Goal: Task Accomplishment & Management: Manage account settings

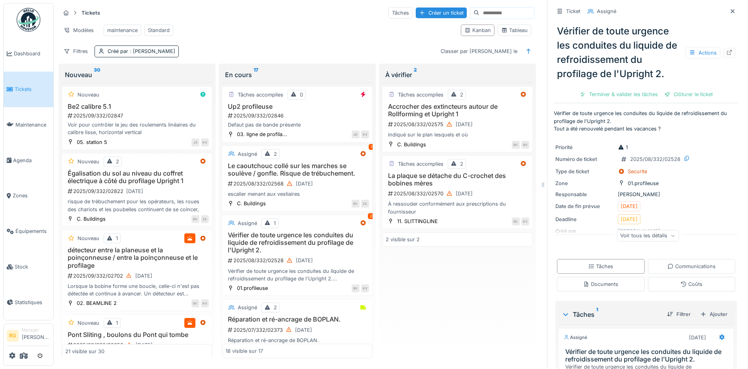
scroll to position [96, 0]
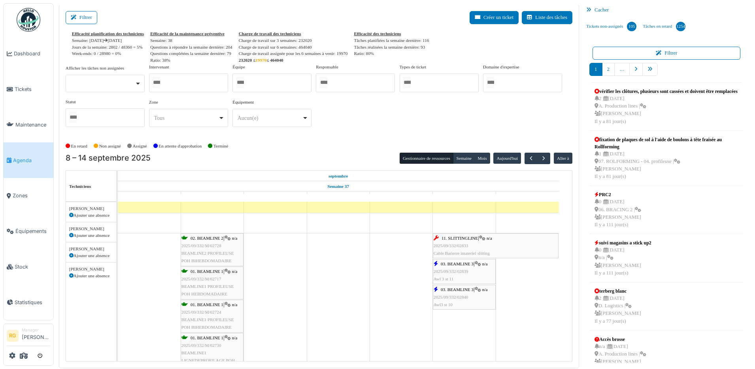
scroll to position [49, 0]
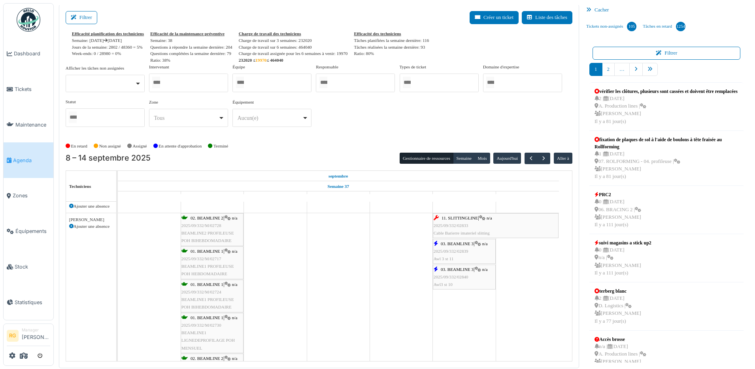
click at [466, 227] on span "2025/09/332/02833" at bounding box center [451, 225] width 35 height 5
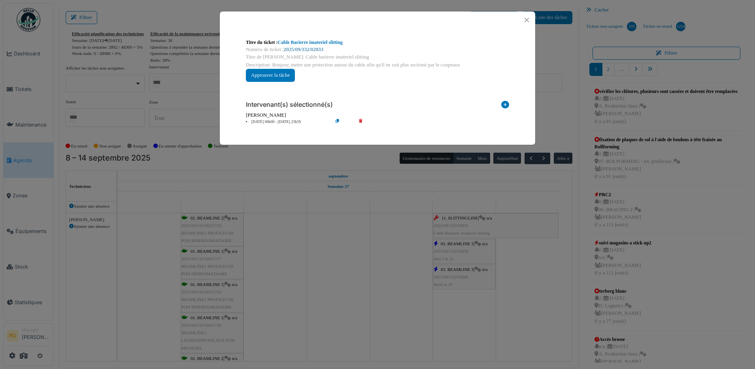
click at [317, 49] on link "2025/09/332/02833" at bounding box center [304, 50] width 40 height 6
click at [526, 21] on button "Close" at bounding box center [527, 20] width 11 height 11
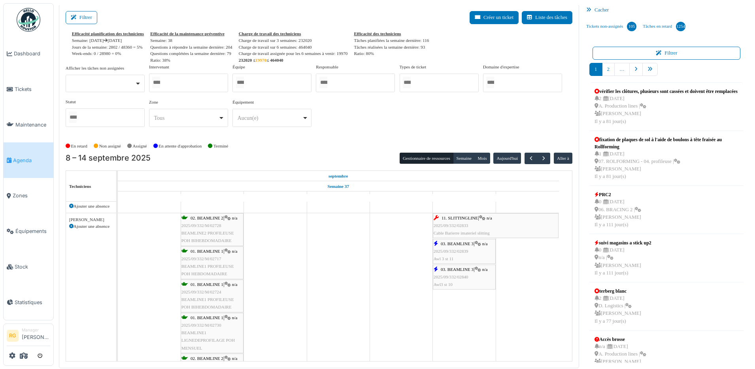
click at [458, 249] on span "2025/09/332/02839" at bounding box center [451, 251] width 35 height 5
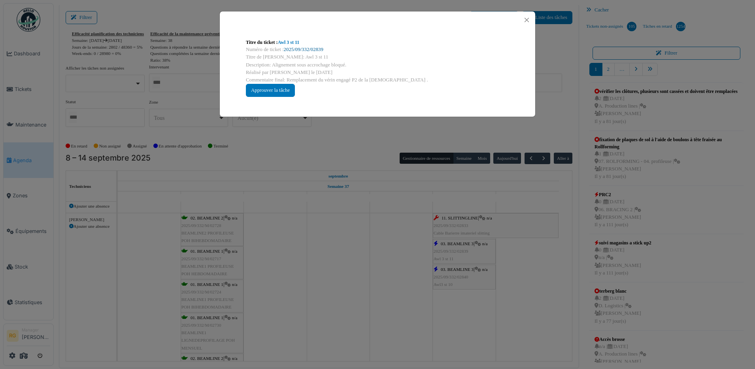
click at [298, 49] on link "2025/09/332/02839" at bounding box center [304, 50] width 40 height 6
click at [270, 90] on div "Approuver la tâche" at bounding box center [270, 90] width 49 height 13
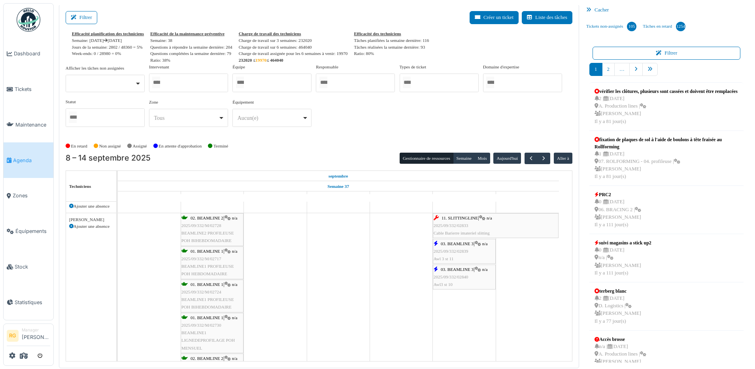
click at [460, 275] on span "2025/09/332/02840" at bounding box center [451, 276] width 35 height 5
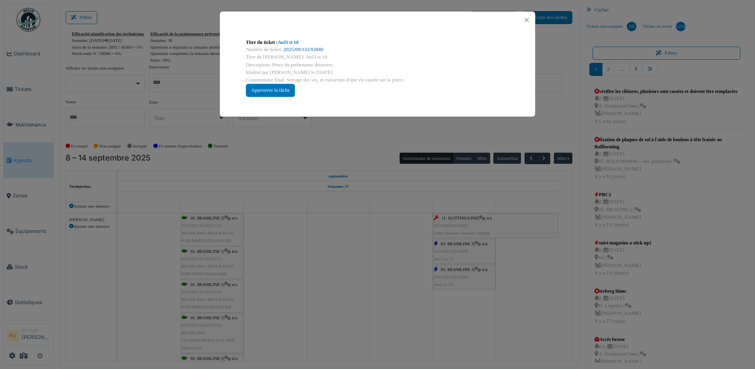
click at [307, 49] on link "2025/09/332/02840" at bounding box center [304, 50] width 40 height 6
click at [277, 90] on div "Approuver la tâche" at bounding box center [270, 90] width 49 height 13
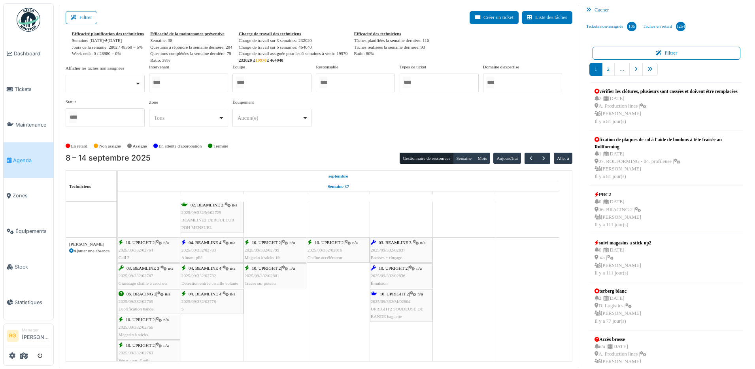
scroll to position [198, 0]
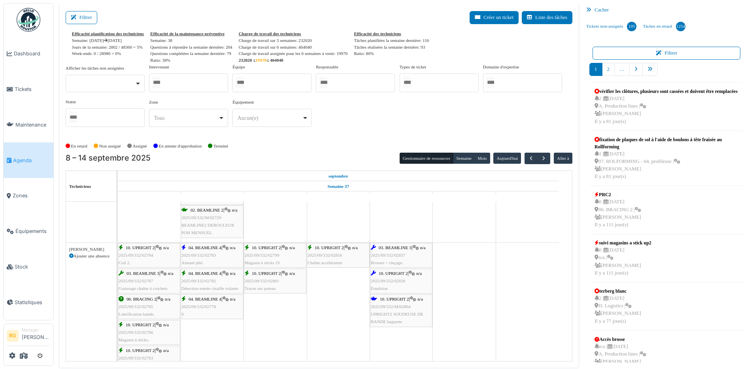
click at [405, 255] on span "2025/09/332/02837" at bounding box center [388, 255] width 35 height 5
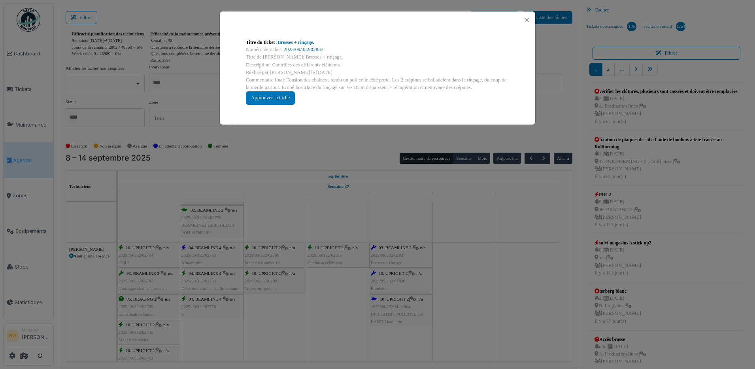
click at [302, 49] on link "2025/09/332/02837" at bounding box center [304, 50] width 40 height 6
click at [524, 17] on button "Close" at bounding box center [527, 20] width 11 height 11
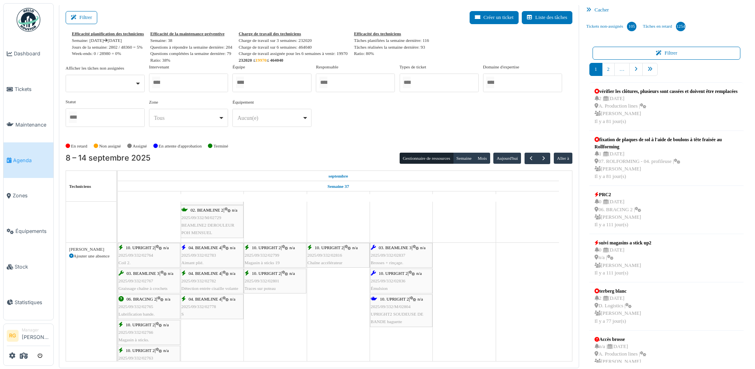
click at [396, 282] on span "2025/09/332/02836" at bounding box center [388, 280] width 35 height 5
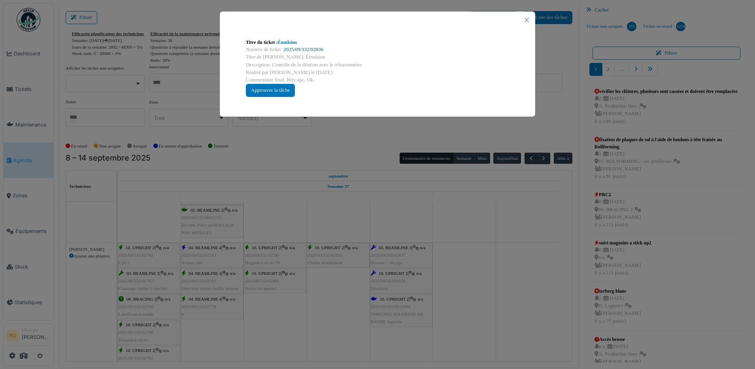
click at [299, 48] on link "2025/09/332/02836" at bounding box center [304, 50] width 40 height 6
click at [528, 20] on button "Close" at bounding box center [527, 20] width 11 height 11
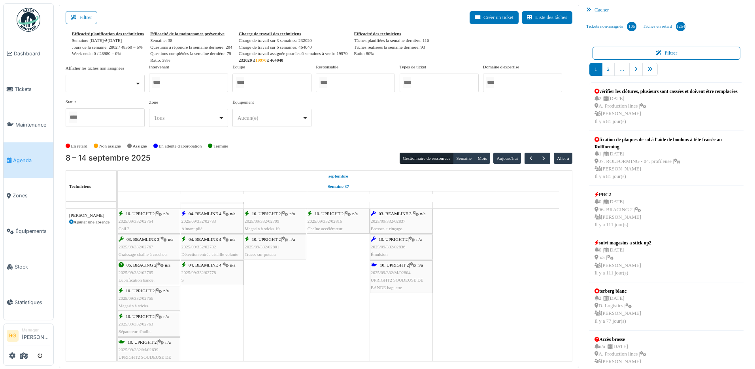
scroll to position [247, 0]
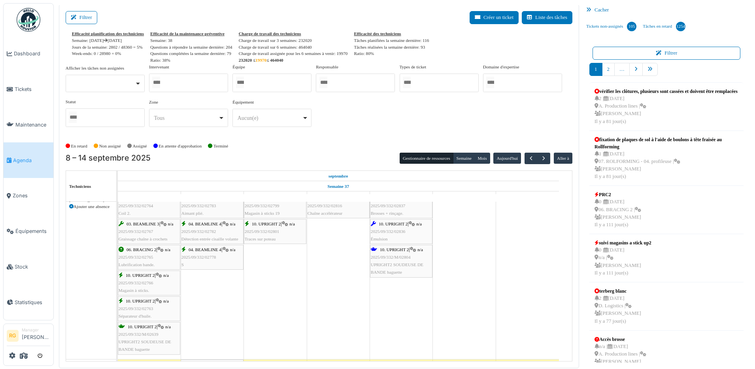
click at [401, 263] on span "UPRIGHT2 SOUDEUSE DE BANDE baguette" at bounding box center [397, 268] width 53 height 12
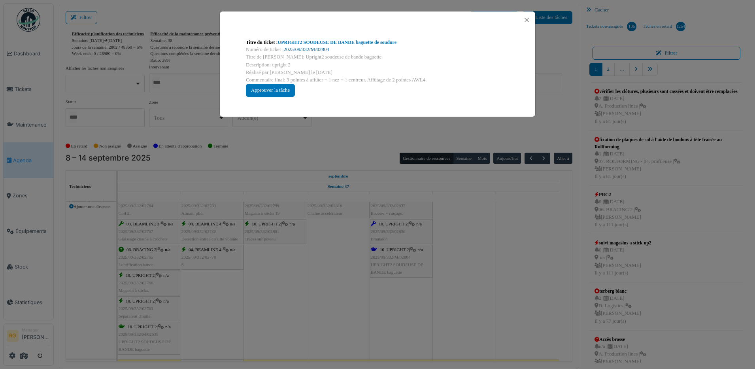
click at [309, 48] on link "2025/09/332/M/02804" at bounding box center [306, 50] width 45 height 6
click at [530, 20] on button "Close" at bounding box center [527, 20] width 11 height 11
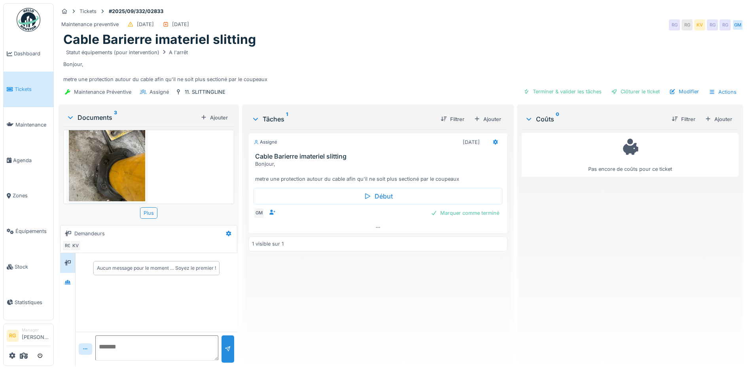
scroll to position [162, 0]
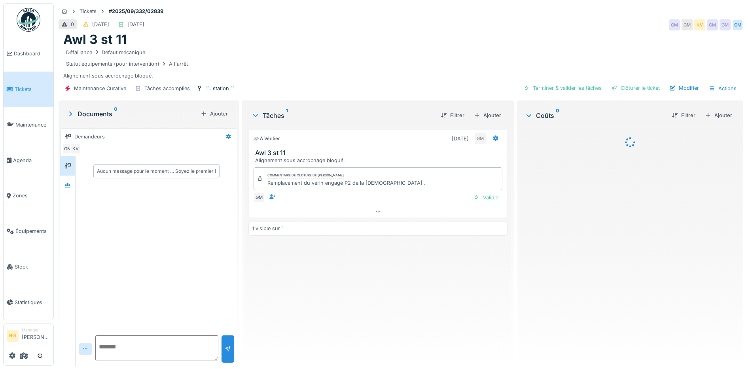
click at [102, 115] on div "Documents 0" at bounding box center [131, 113] width 131 height 9
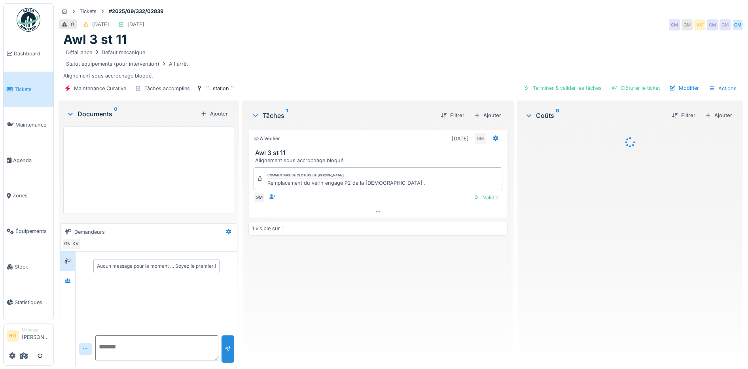
click at [71, 114] on icon at bounding box center [70, 114] width 6 height 8
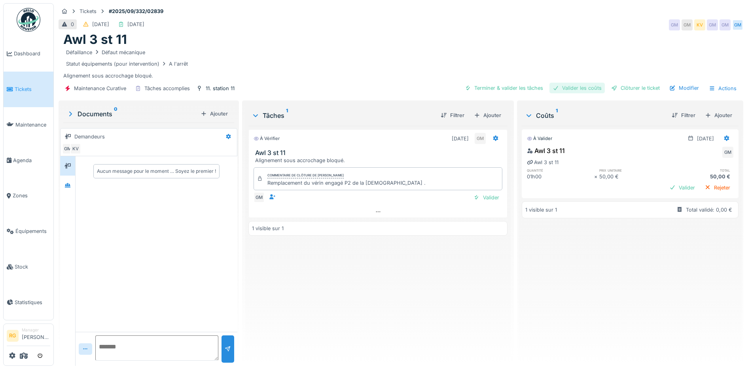
click at [582, 89] on div "Valider les coûts" at bounding box center [576, 88] width 55 height 11
click at [560, 89] on div "Terminer & valider les tâches" at bounding box center [562, 88] width 85 height 11
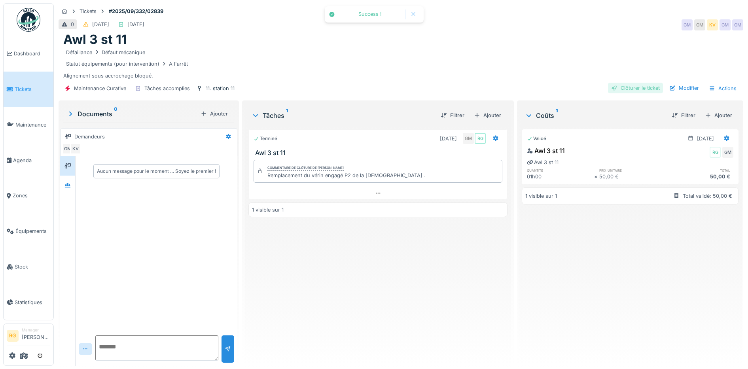
click at [635, 89] on div "Clôturer le ticket" at bounding box center [635, 88] width 55 height 11
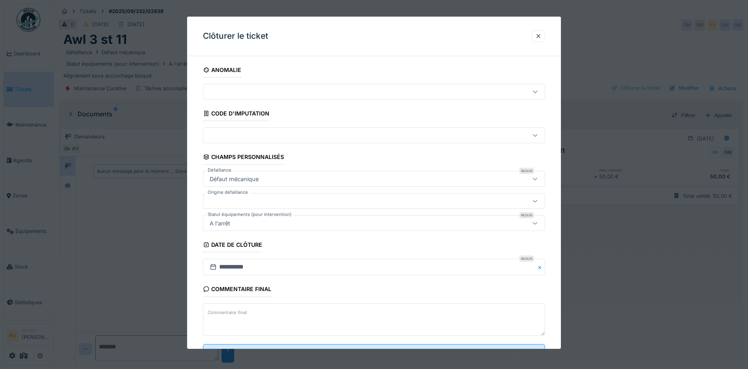
click at [293, 320] on textarea "Commentaire final" at bounding box center [374, 319] width 343 height 32
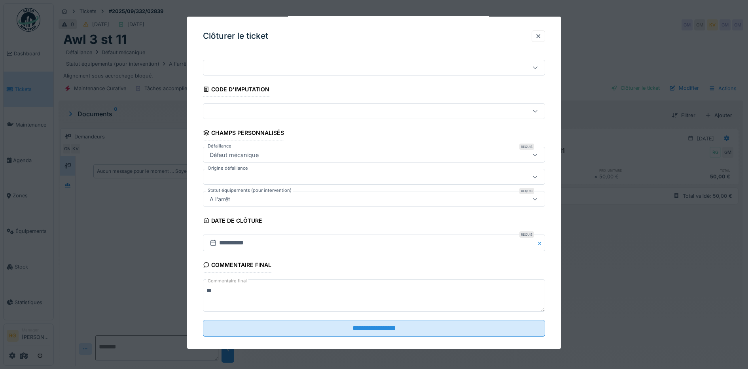
scroll to position [34, 0]
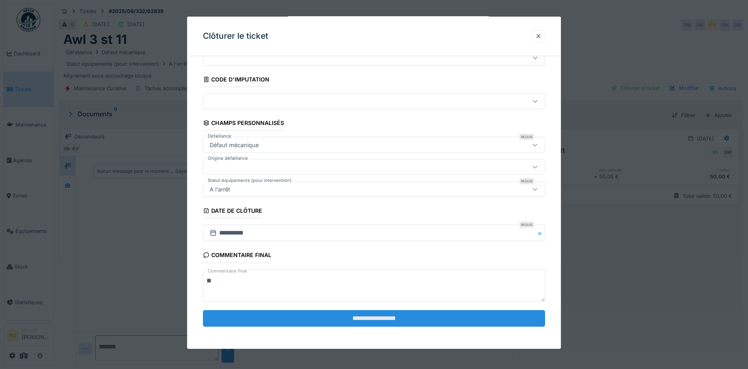
type textarea "**"
click at [400, 319] on input "**********" at bounding box center [374, 318] width 343 height 17
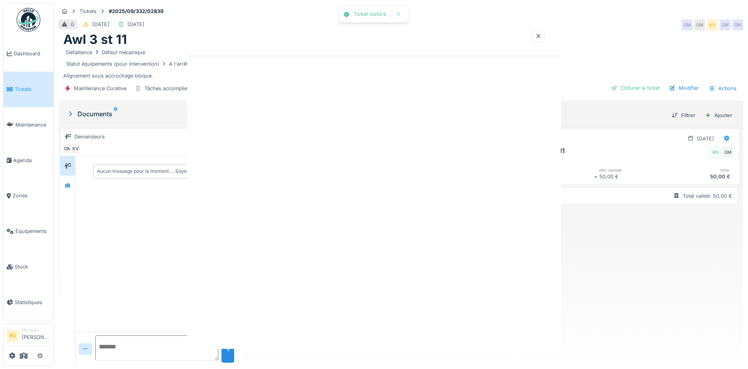
scroll to position [0, 0]
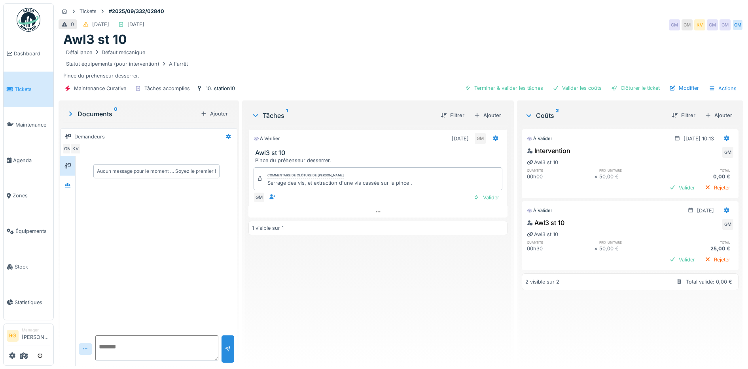
click at [95, 115] on div "Documents 0" at bounding box center [131, 113] width 131 height 9
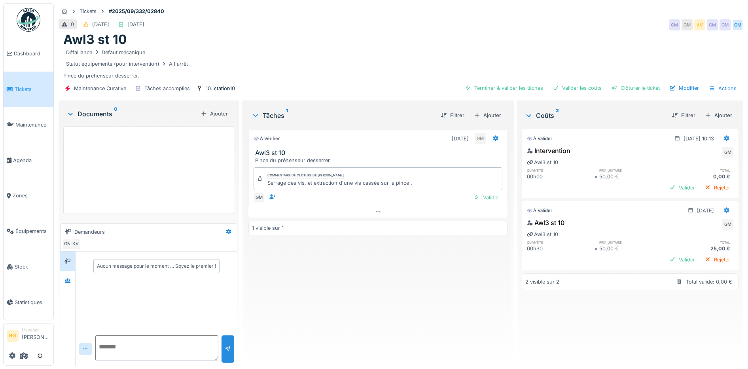
click at [95, 115] on div "Documents 0" at bounding box center [131, 113] width 131 height 9
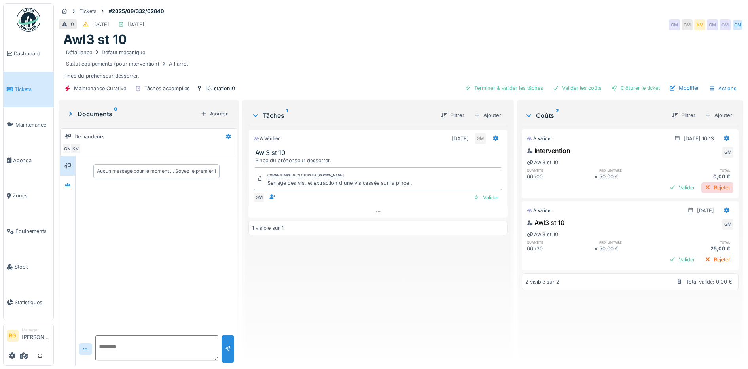
click at [701, 189] on div "Rejeter" at bounding box center [717, 187] width 32 height 11
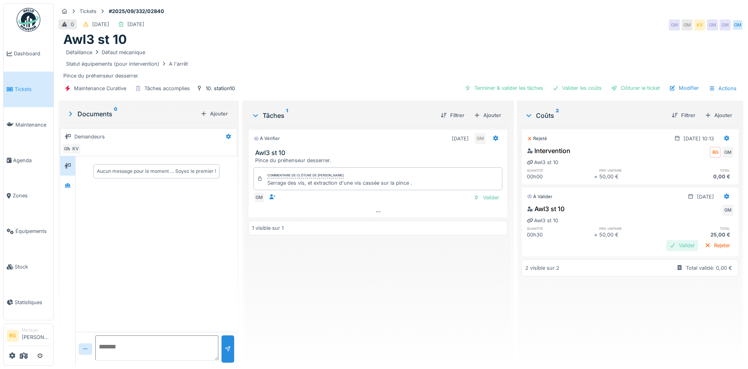
click at [666, 248] on div "Valider" at bounding box center [682, 245] width 32 height 11
click at [490, 197] on div "Valider" at bounding box center [486, 197] width 32 height 11
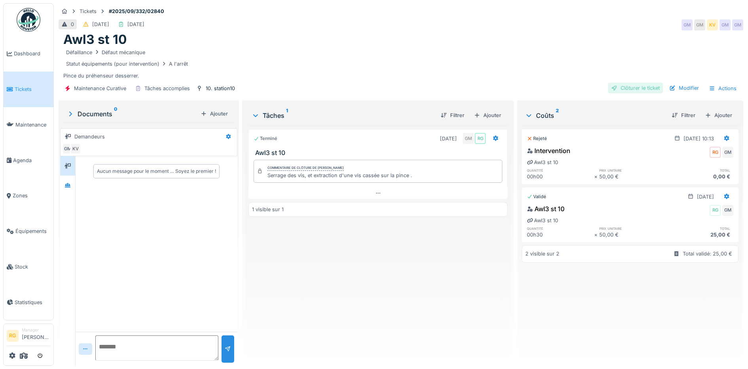
click at [634, 90] on div "Clôturer le ticket" at bounding box center [635, 88] width 55 height 11
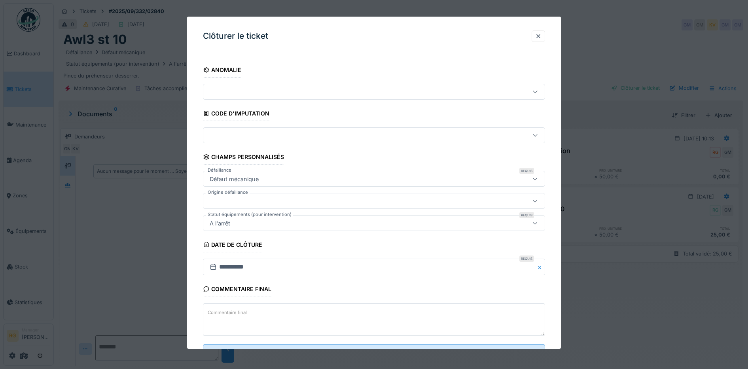
click at [231, 311] on label "Commentaire final" at bounding box center [227, 313] width 42 height 10
click at [231, 311] on textarea "Commentaire final" at bounding box center [374, 319] width 343 height 32
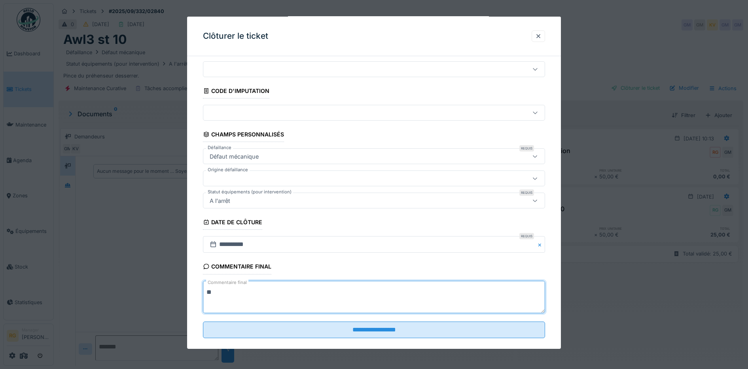
scroll to position [34, 0]
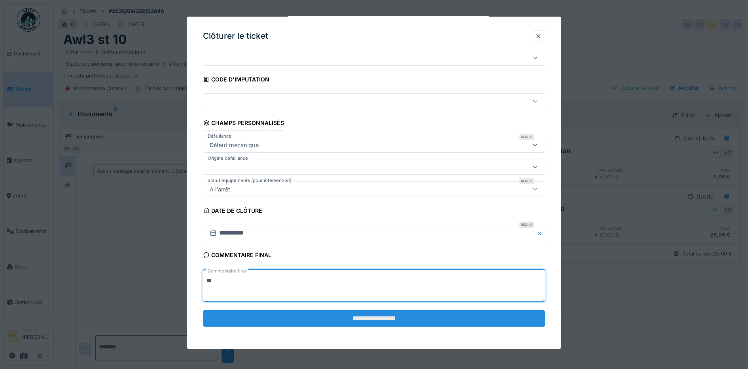
type textarea "**"
click at [378, 316] on input "**********" at bounding box center [374, 318] width 343 height 17
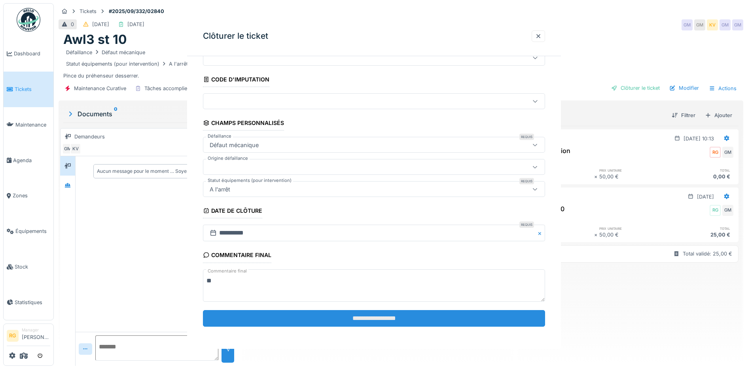
scroll to position [0, 0]
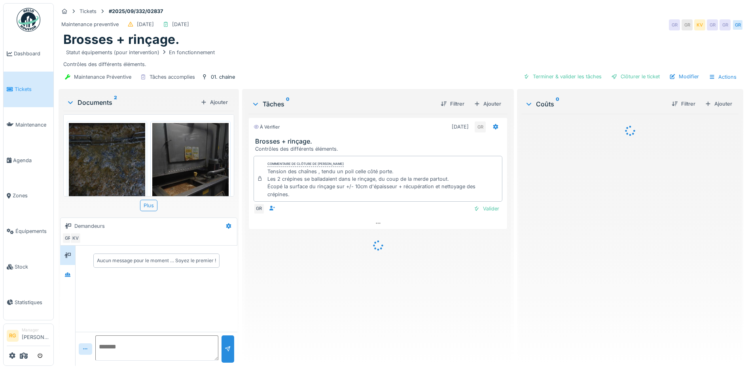
click at [103, 167] on img at bounding box center [107, 174] width 76 height 102
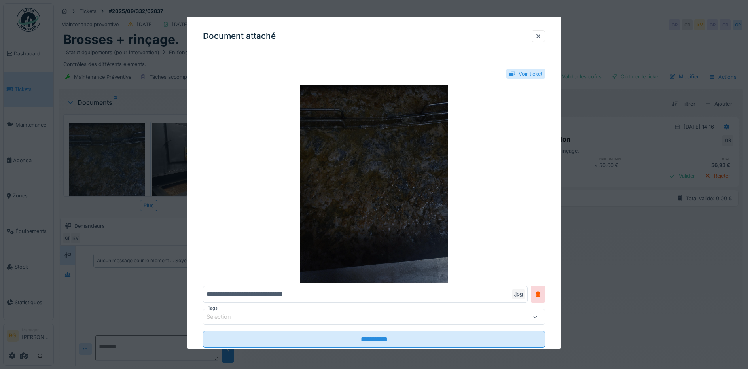
click at [378, 192] on img at bounding box center [374, 184] width 343 height 198
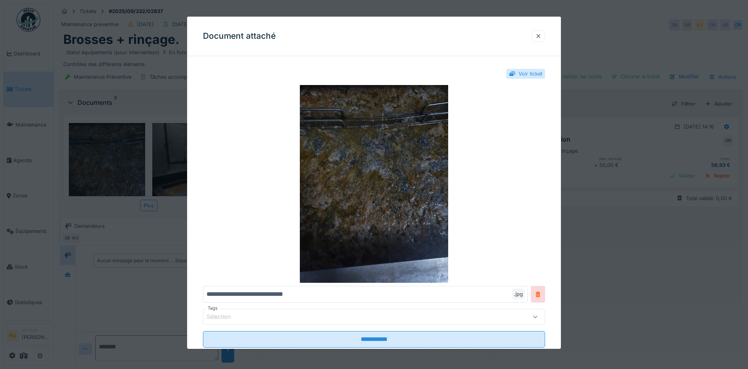
click at [540, 35] on div at bounding box center [538, 36] width 6 height 8
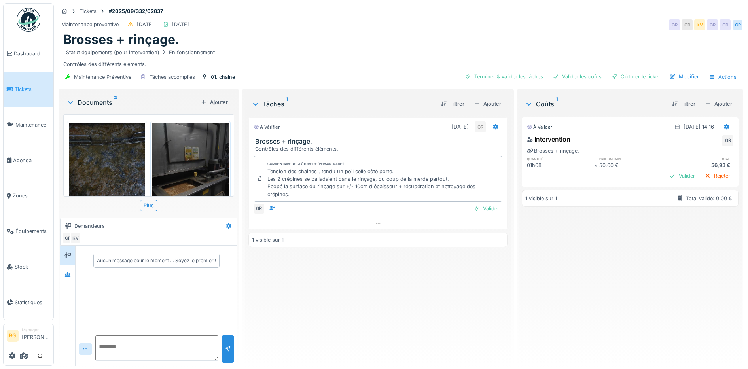
click at [222, 77] on div "01. chaine" at bounding box center [223, 77] width 24 height 8
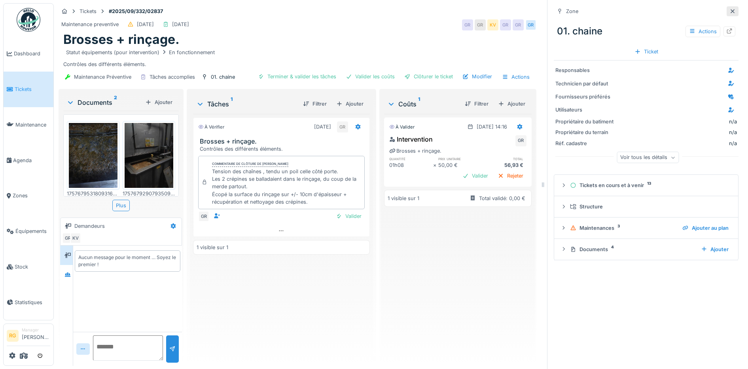
click at [729, 10] on icon at bounding box center [732, 11] width 6 height 5
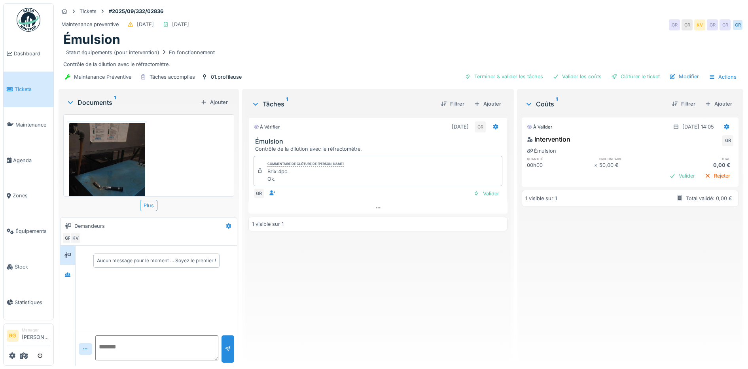
click at [117, 168] on img at bounding box center [107, 174] width 76 height 102
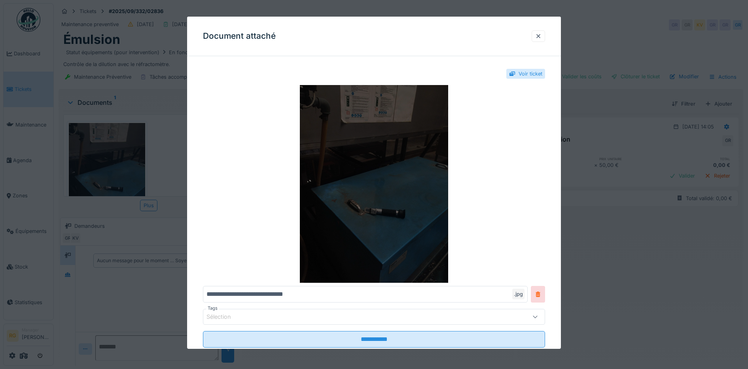
click at [366, 158] on img at bounding box center [374, 184] width 343 height 198
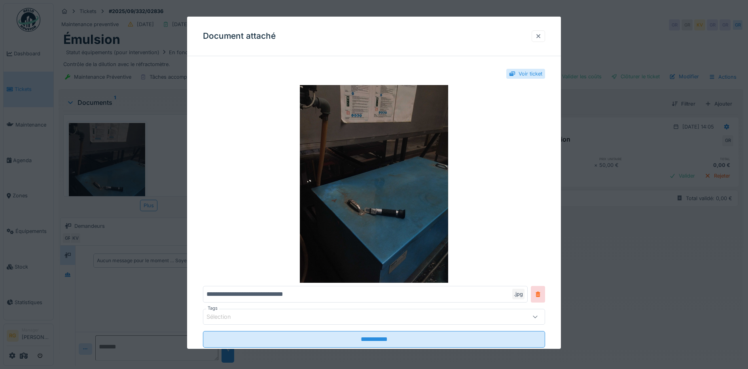
click at [541, 36] on div at bounding box center [538, 36] width 6 height 8
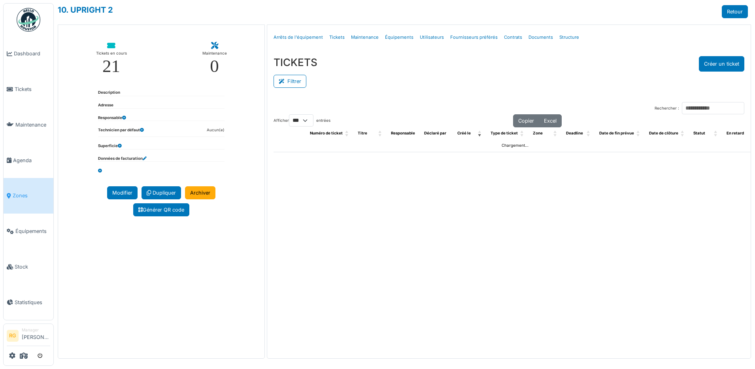
select select "***"
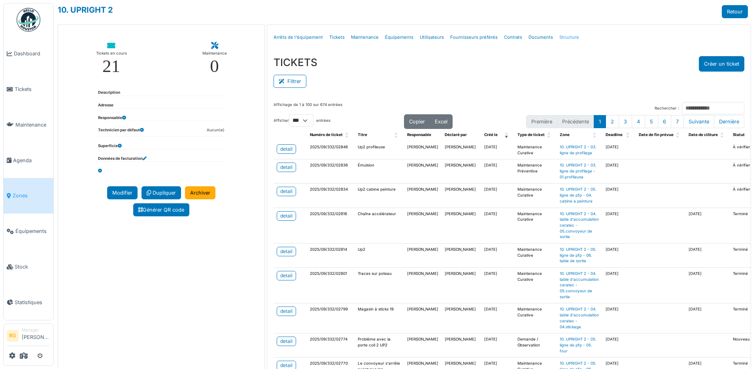
click at [561, 35] on link "Structure" at bounding box center [569, 37] width 26 height 19
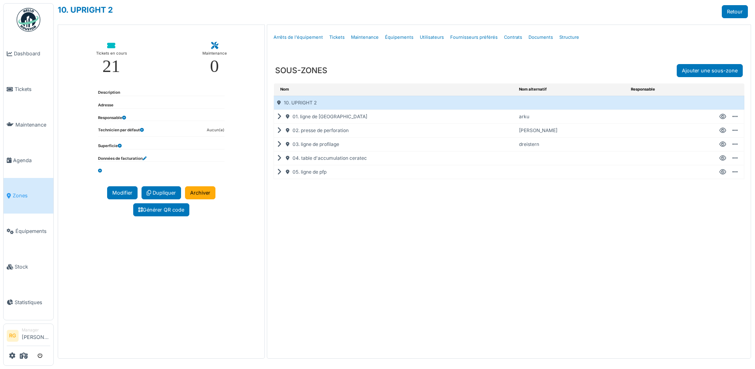
click at [280, 172] on icon at bounding box center [281, 172] width 8 height 0
click at [722, 172] on icon at bounding box center [723, 172] width 7 height 0
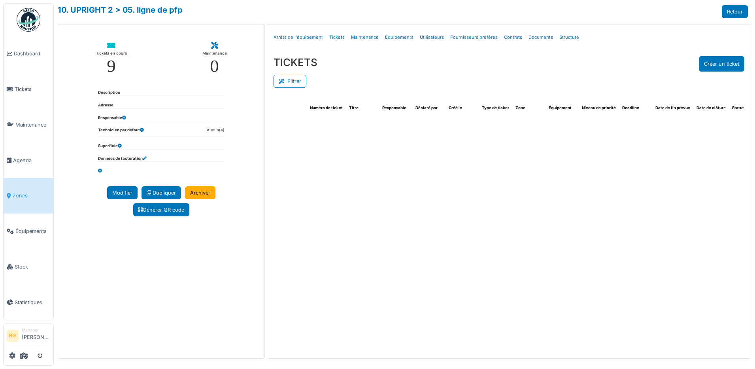
select select "***"
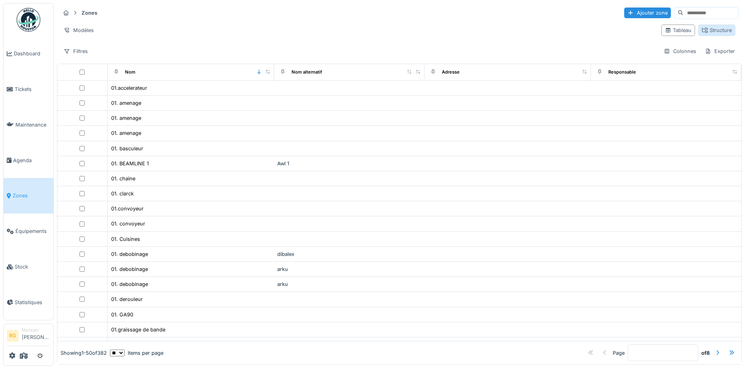
click at [704, 31] on div "Structure" at bounding box center [717, 30] width 30 height 8
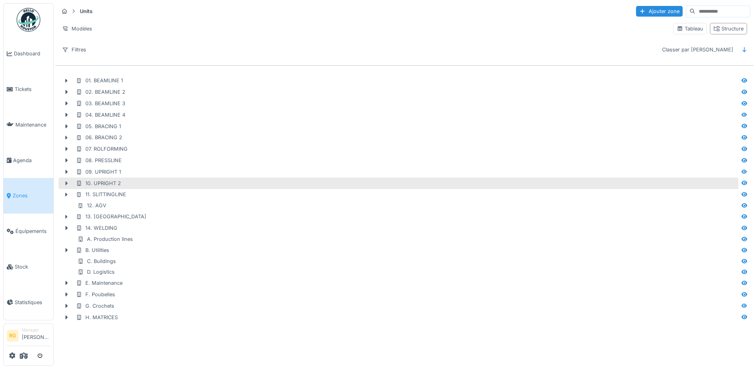
click at [66, 185] on icon at bounding box center [67, 183] width 2 height 4
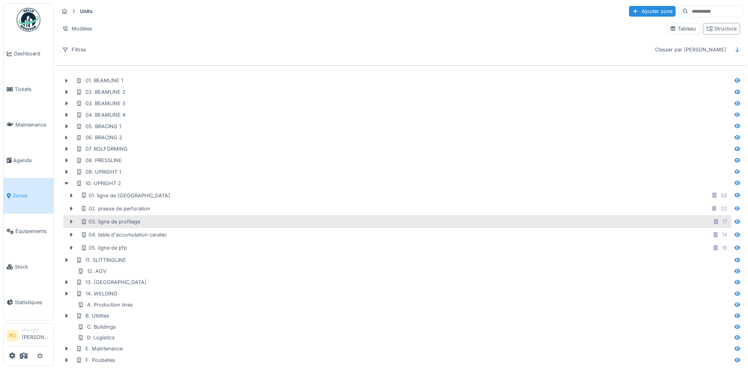
click at [71, 224] on icon at bounding box center [71, 222] width 2 height 4
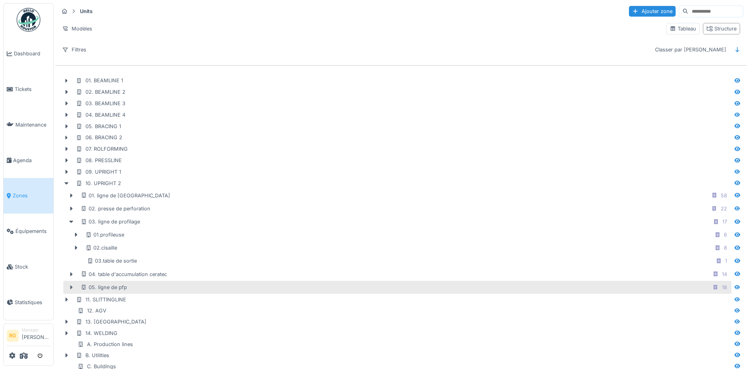
click at [69, 289] on icon at bounding box center [71, 287] width 6 height 5
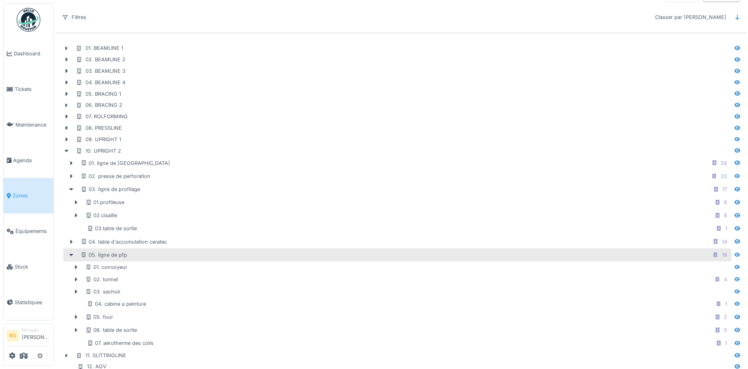
scroll to position [49, 0]
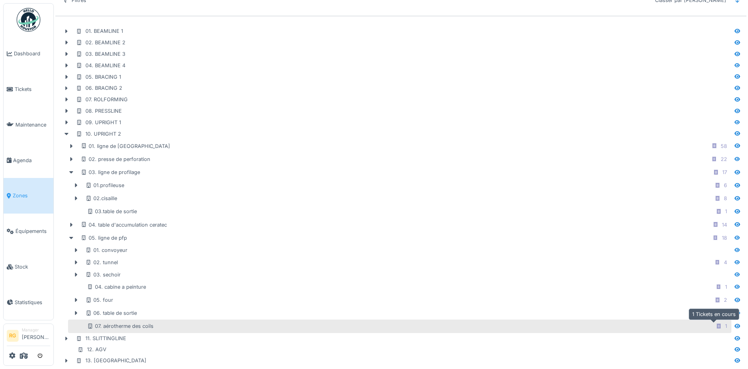
click at [715, 327] on icon at bounding box center [718, 326] width 6 height 5
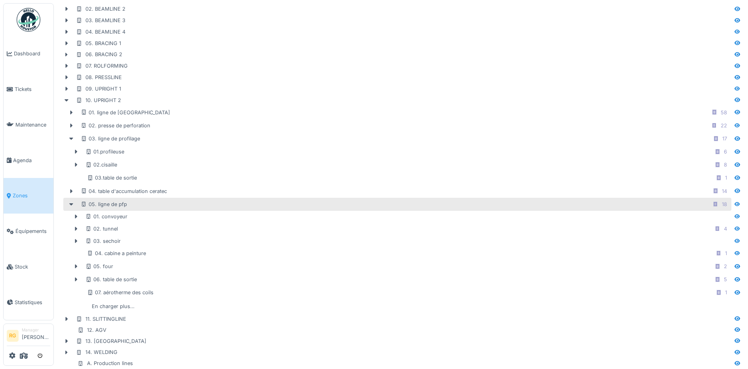
scroll to position [99, 0]
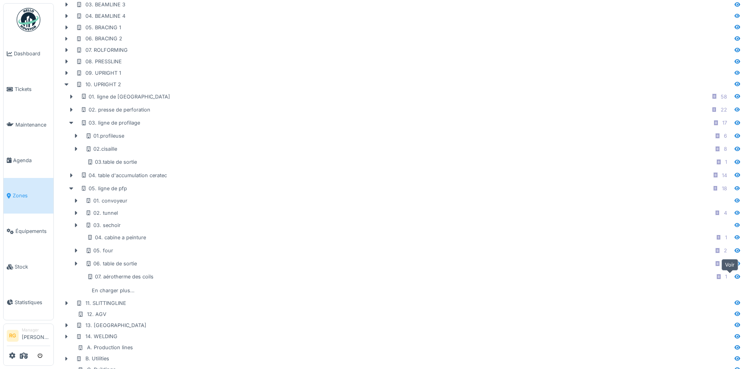
click at [734, 278] on icon at bounding box center [737, 276] width 6 height 4
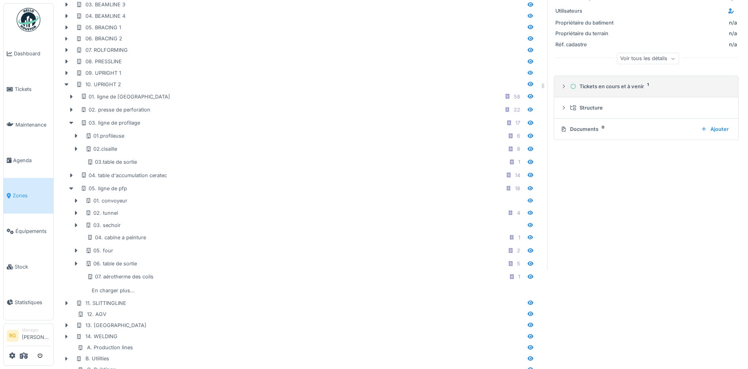
click at [560, 87] on icon at bounding box center [563, 86] width 6 height 5
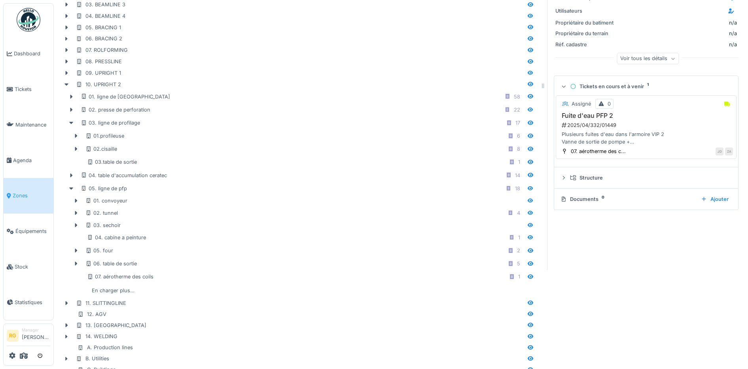
click at [578, 117] on h3 "Fuite d'eau PFP 2" at bounding box center [646, 116] width 174 height 8
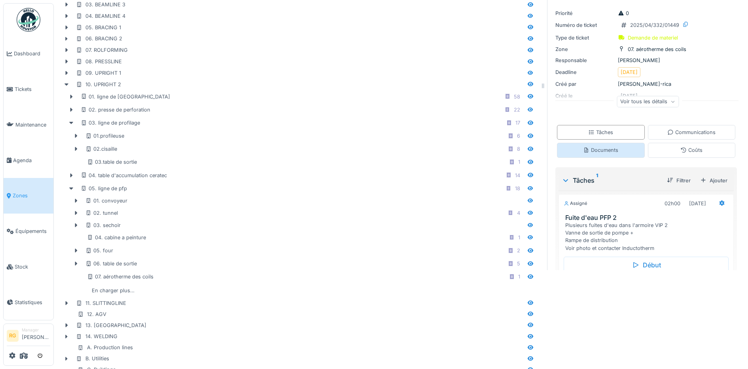
click at [592, 150] on div "Documents" at bounding box center [600, 150] width 35 height 8
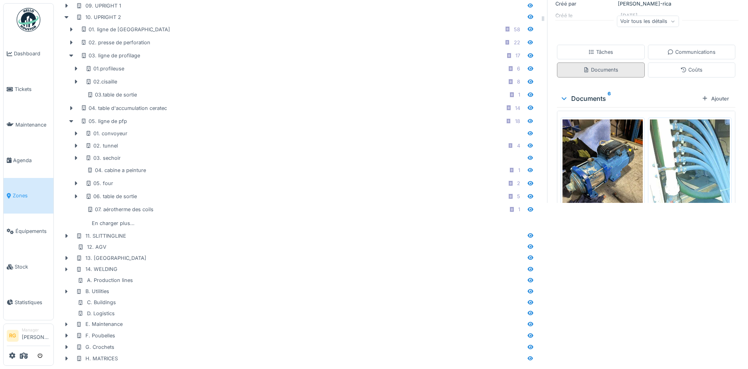
scroll to position [61, 0]
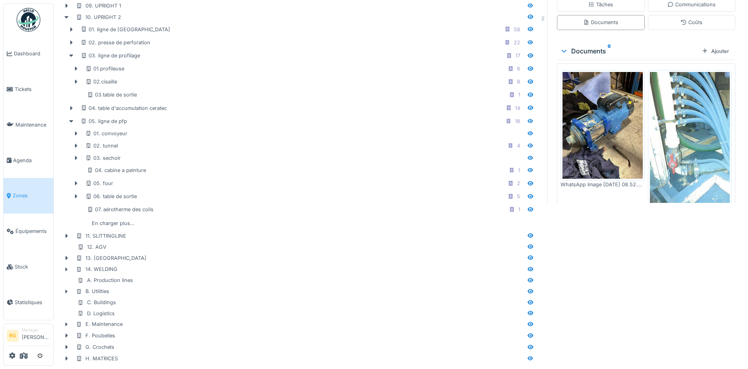
click at [691, 126] on img at bounding box center [690, 143] width 80 height 142
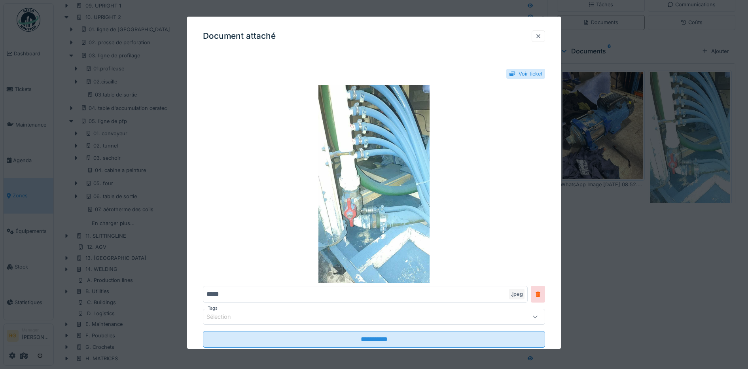
click at [541, 36] on div at bounding box center [538, 36] width 6 height 8
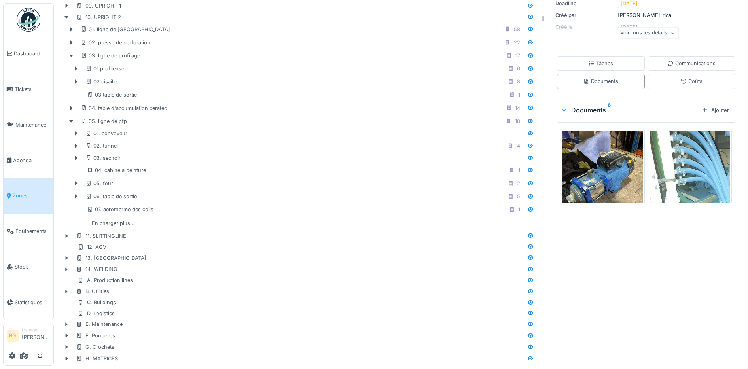
scroll to position [0, 0]
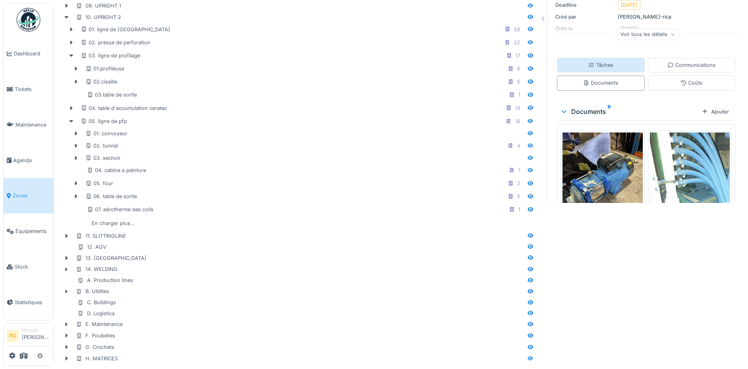
click at [593, 61] on div "Tâches" at bounding box center [600, 65] width 25 height 8
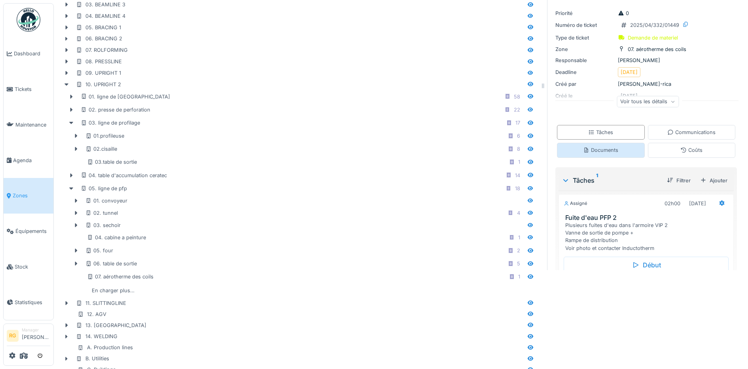
click at [598, 151] on div "Documents" at bounding box center [600, 150] width 35 height 8
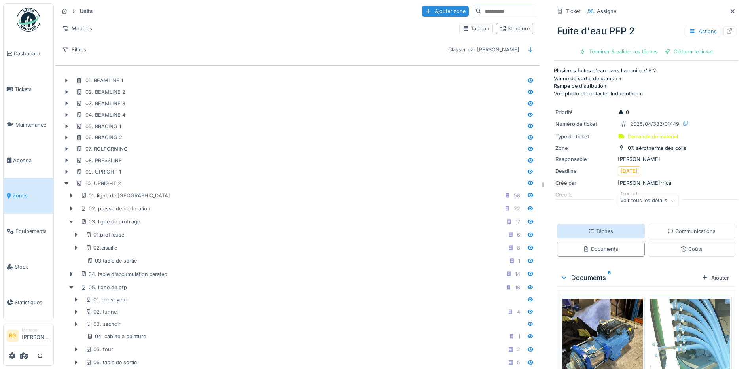
click at [592, 233] on div "Tâches" at bounding box center [600, 231] width 25 height 8
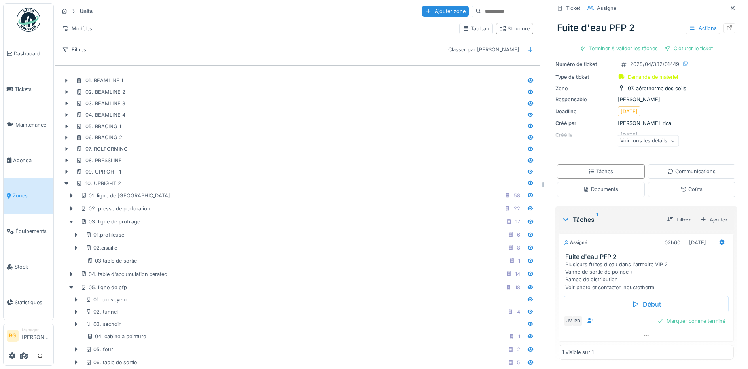
scroll to position [61, 0]
click at [701, 219] on div "Ajouter" at bounding box center [714, 219] width 34 height 11
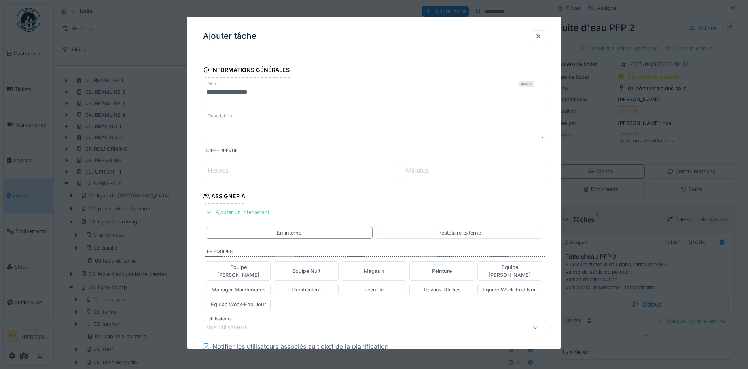
click at [243, 119] on textarea "Description" at bounding box center [374, 123] width 343 height 32
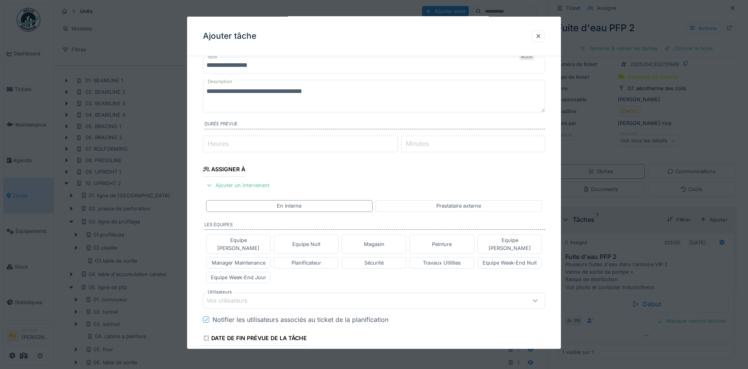
scroll to position [49, 0]
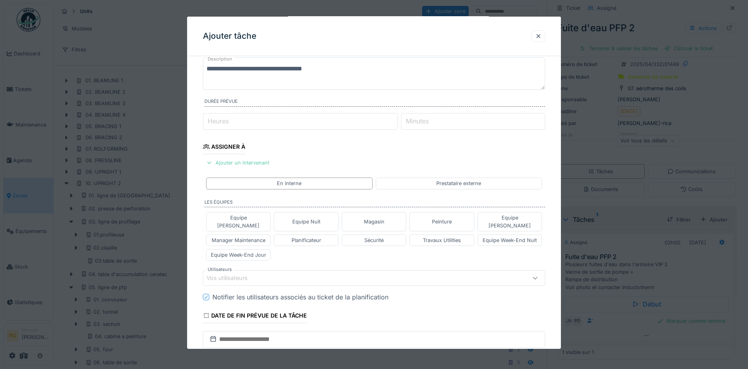
type textarea "**********"
click at [251, 165] on div "Ajouter un intervenant" at bounding box center [238, 162] width 70 height 11
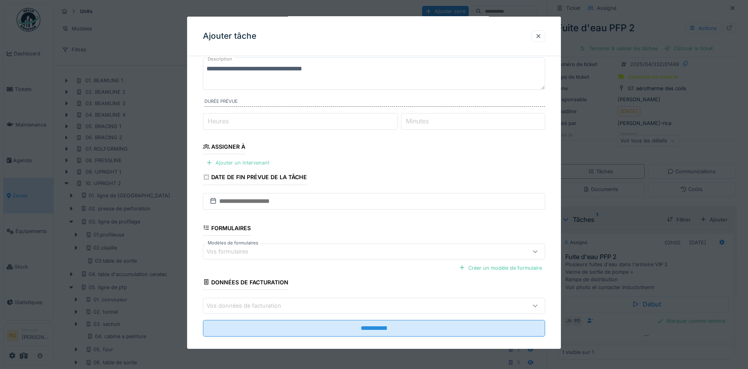
click at [249, 164] on div "Ajouter un intervenant" at bounding box center [238, 162] width 70 height 11
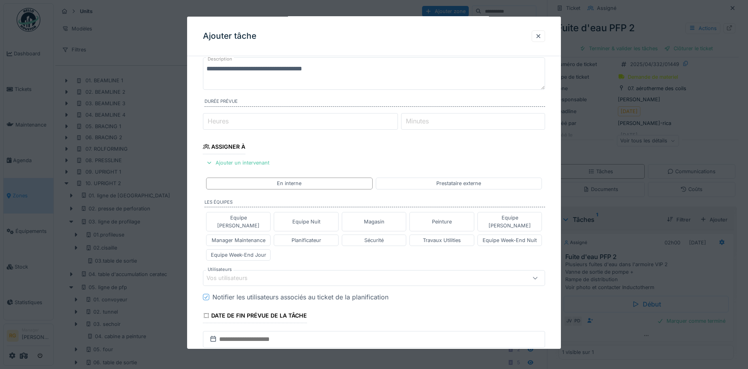
click at [235, 274] on div "Vos utilisateurs" at bounding box center [232, 278] width 52 height 9
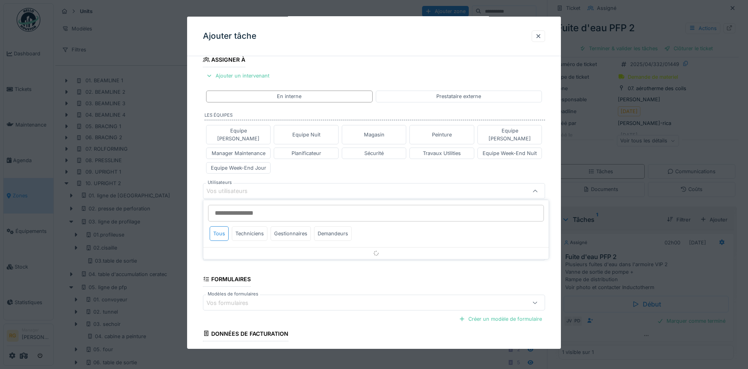
scroll to position [137, 0]
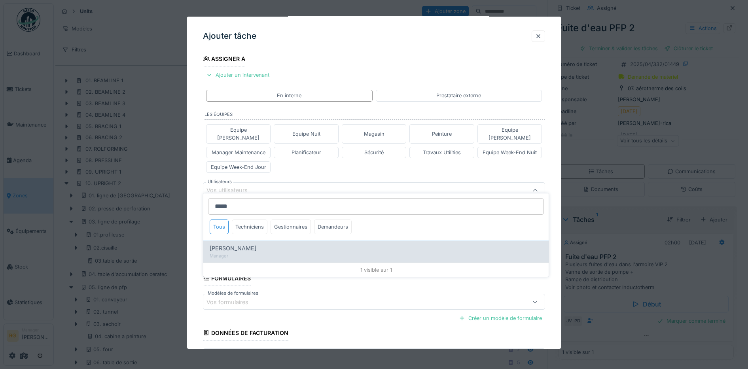
type input "*****"
click at [239, 248] on span "[PERSON_NAME]" at bounding box center [233, 248] width 47 height 9
type input "*****"
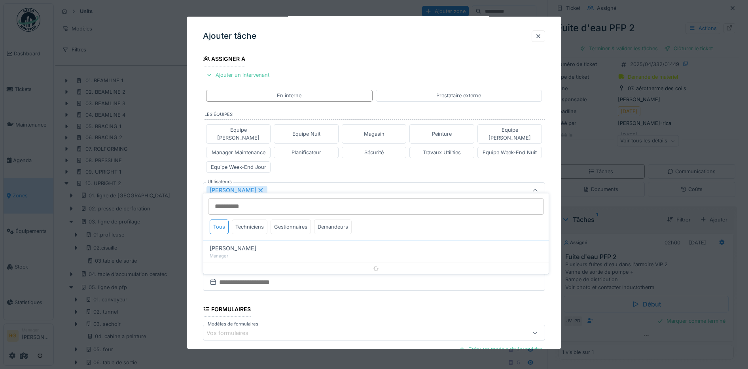
click at [195, 235] on div "**********" at bounding box center [374, 182] width 374 height 515
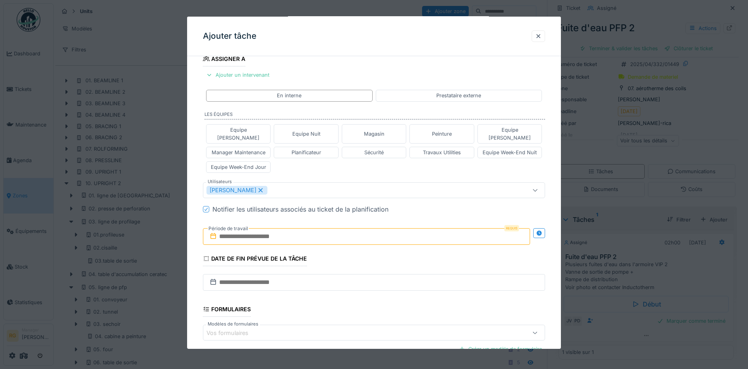
scroll to position [187, 0]
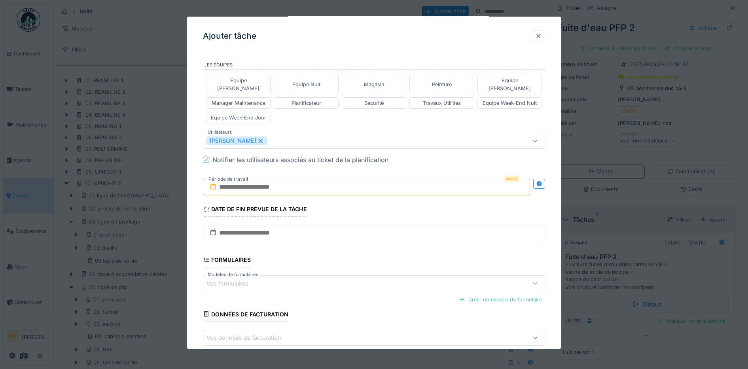
click at [225, 179] on input "text" at bounding box center [366, 187] width 327 height 17
click at [399, 203] on h2 "septembre 2025" at bounding box center [368, 206] width 95 height 7
click at [331, 259] on div "15" at bounding box center [329, 264] width 11 height 11
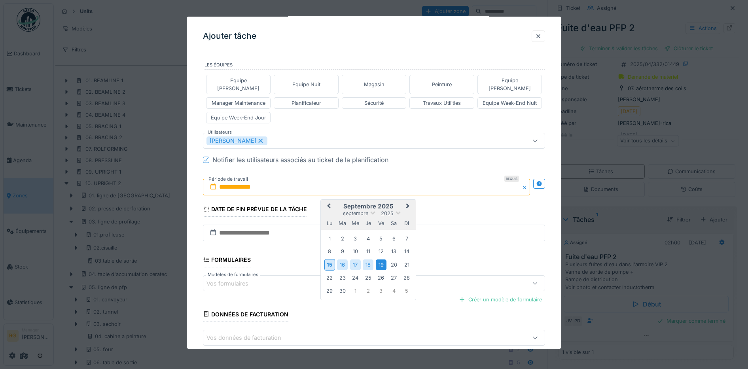
click at [381, 259] on div "19" at bounding box center [381, 264] width 11 height 11
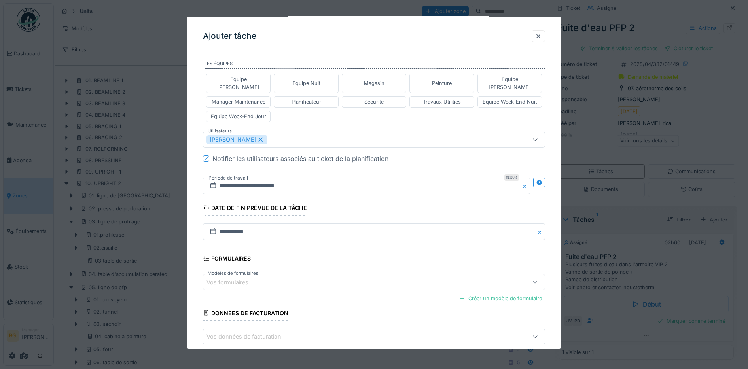
scroll to position [221, 0]
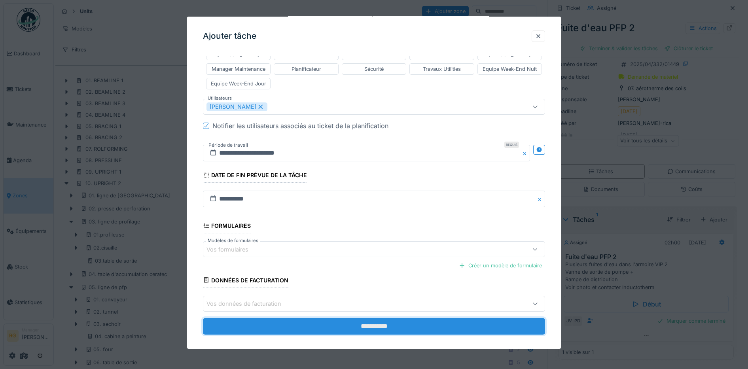
click at [380, 322] on input "**********" at bounding box center [374, 326] width 343 height 17
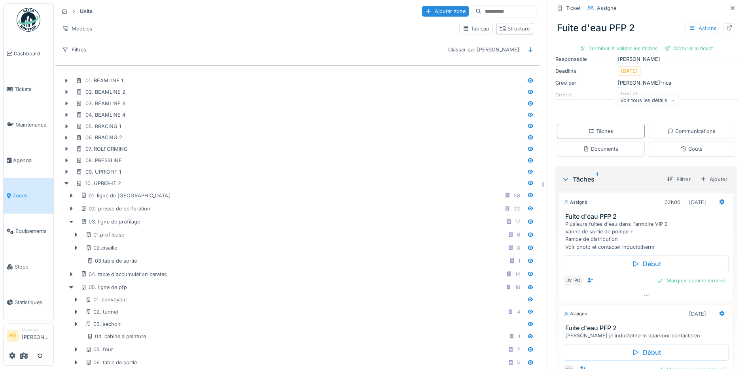
scroll to position [51, 0]
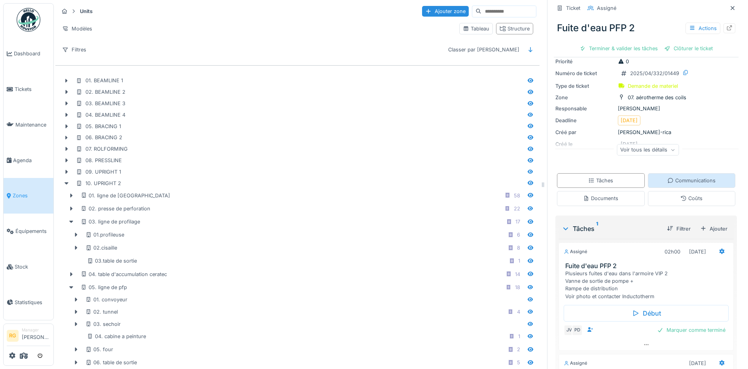
click at [686, 182] on div "Communications" at bounding box center [691, 181] width 48 height 8
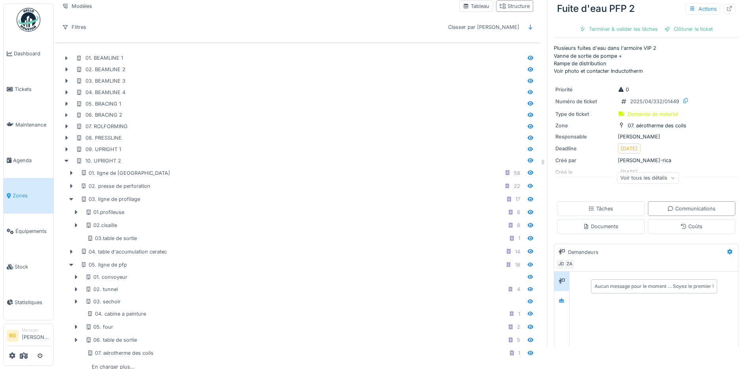
scroll to position [0, 0]
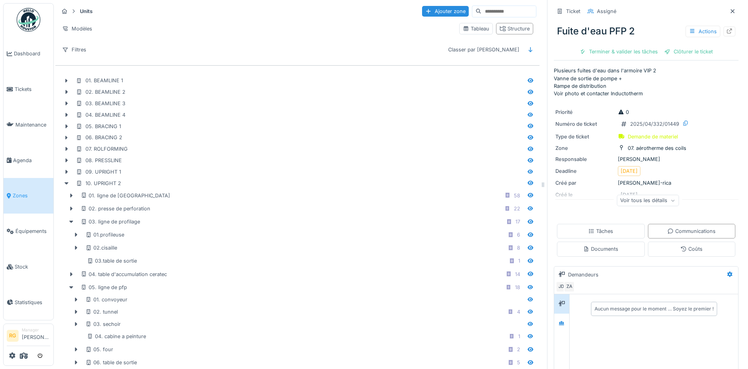
click at [670, 201] on icon at bounding box center [672, 201] width 5 height 4
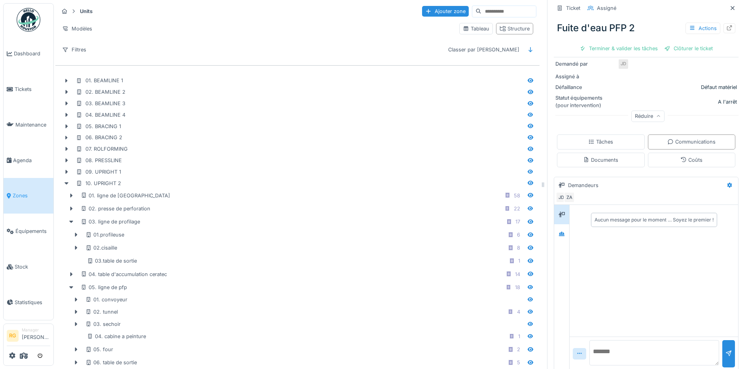
scroll to position [150, 0]
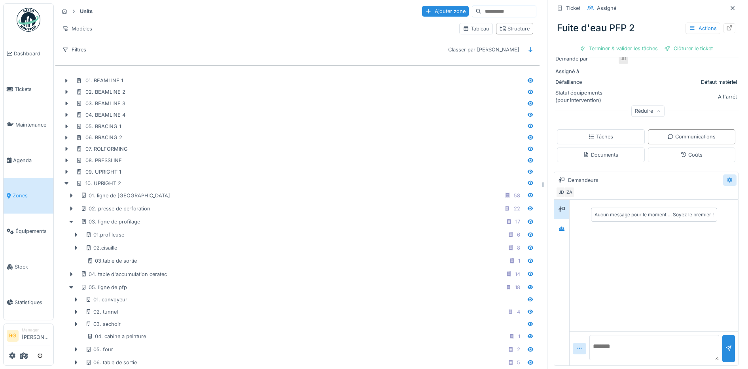
click at [727, 182] on icon at bounding box center [730, 180] width 6 height 5
click at [663, 198] on div "Modifier" at bounding box center [675, 198] width 74 height 12
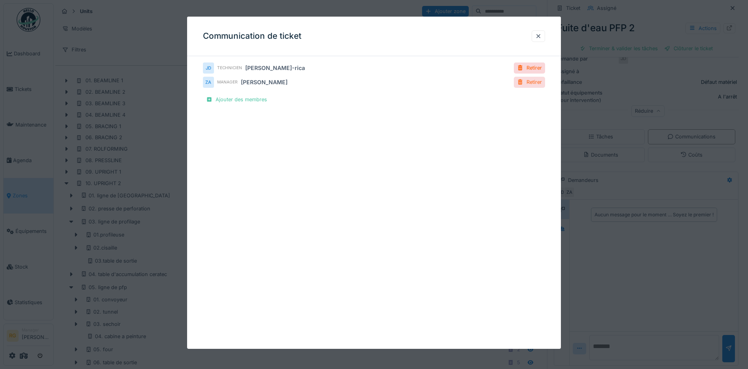
click at [535, 80] on div "Retirer" at bounding box center [529, 82] width 31 height 11
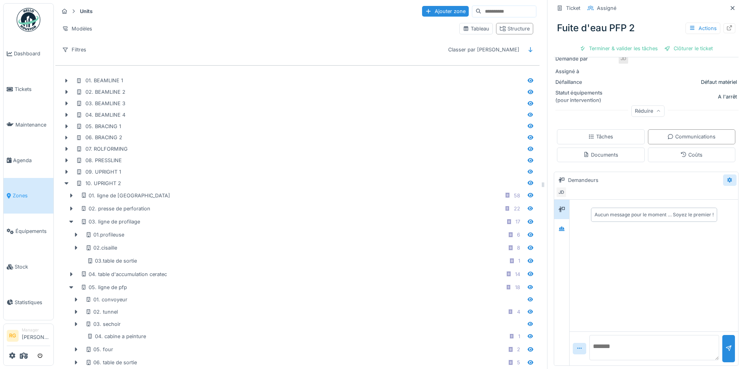
click at [727, 181] on icon at bounding box center [729, 180] width 5 height 6
click at [683, 193] on div "Modifier" at bounding box center [675, 198] width 74 height 12
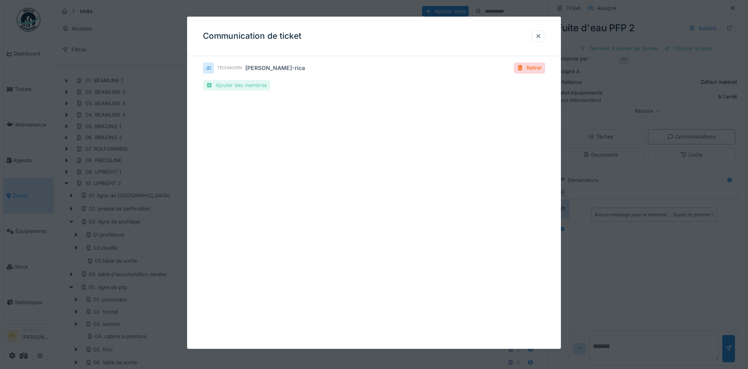
click at [209, 85] on div at bounding box center [209, 85] width 6 height 8
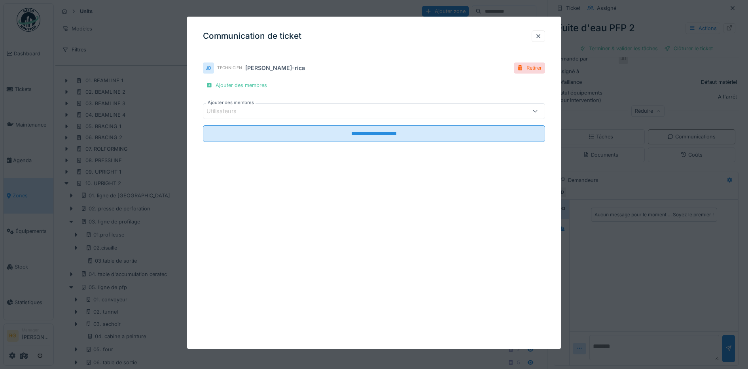
click at [229, 111] on div "Utilisateurs" at bounding box center [226, 111] width 41 height 9
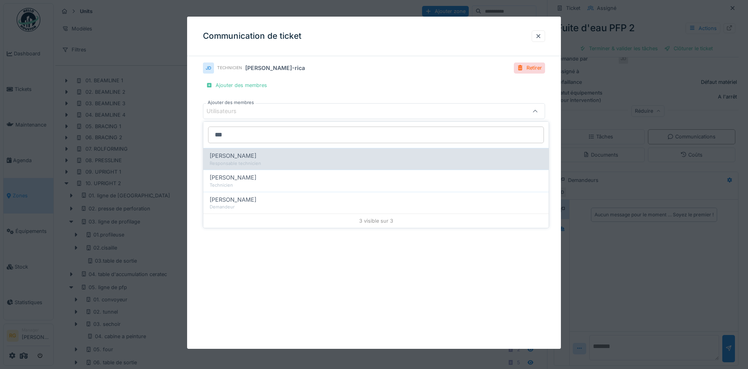
type input "***"
click at [235, 156] on span "Pascal Duvillers" at bounding box center [233, 155] width 47 height 9
type input "****"
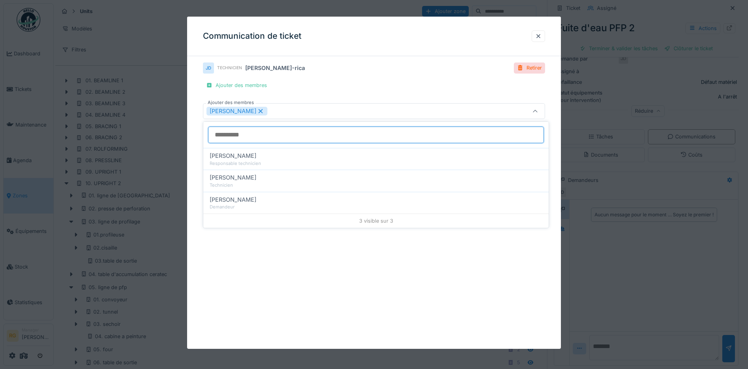
click at [280, 134] on input "Ajouter des membres" at bounding box center [376, 135] width 336 height 17
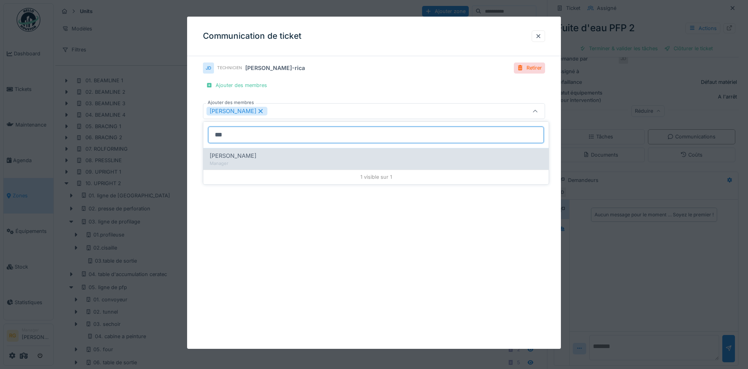
type input "***"
click at [269, 155] on div "[PERSON_NAME]" at bounding box center [376, 155] width 333 height 9
type input "**********"
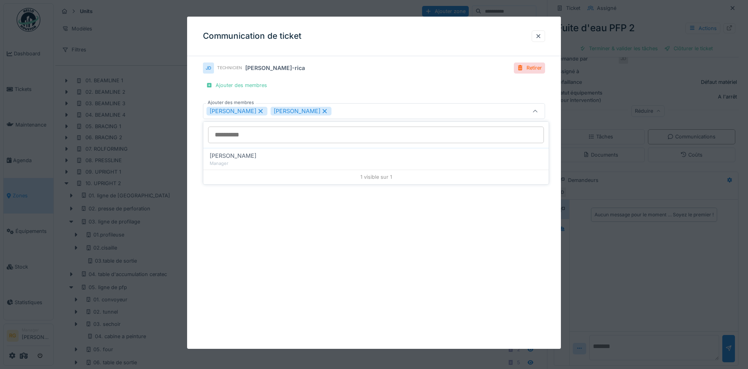
click at [312, 206] on div "**********" at bounding box center [374, 183] width 374 height 332
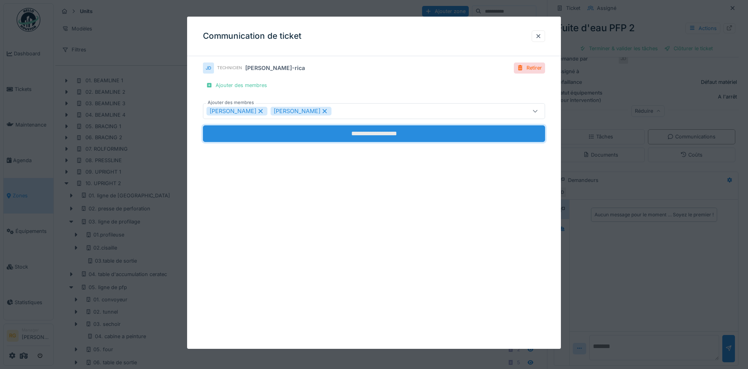
click at [376, 133] on input "**********" at bounding box center [374, 133] width 343 height 17
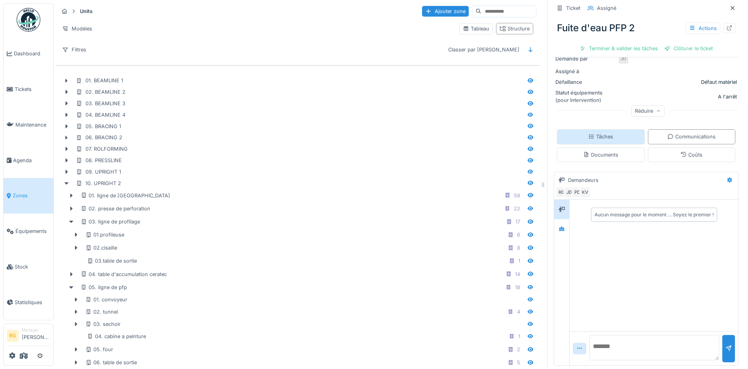
click at [599, 137] on div "Tâches" at bounding box center [600, 137] width 25 height 8
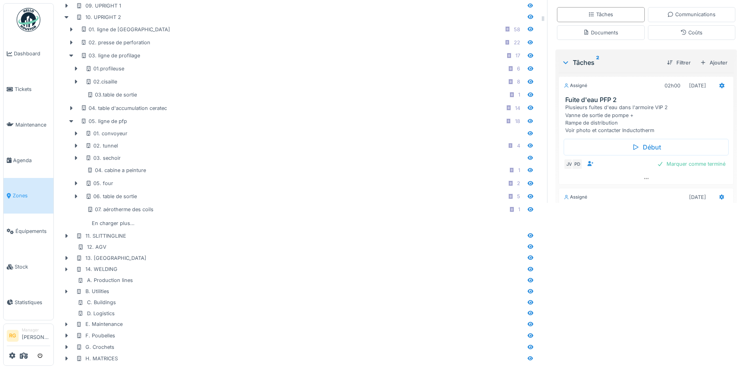
scroll to position [0, 0]
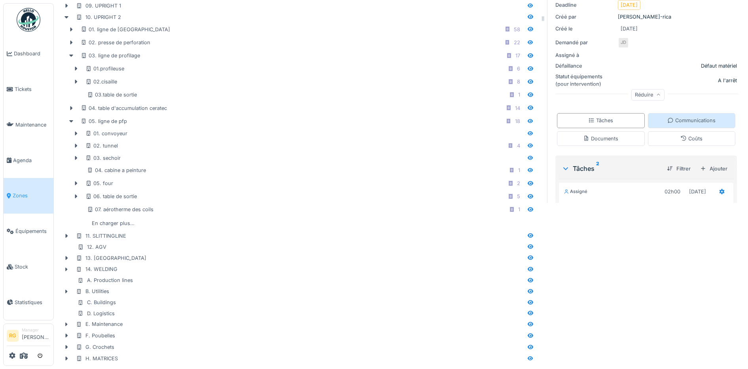
click at [685, 117] on div "Communications" at bounding box center [691, 121] width 48 height 8
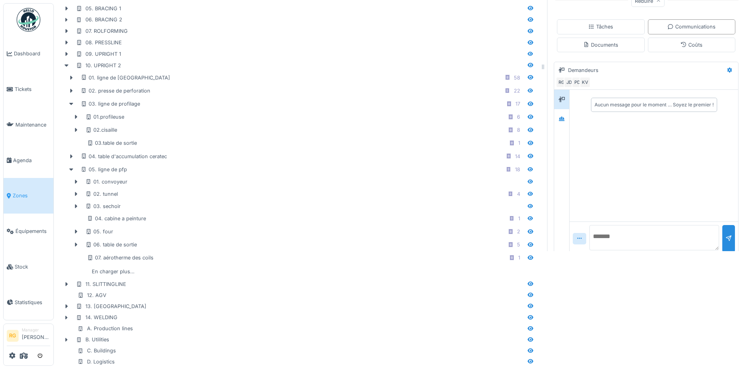
scroll to position [150, 0]
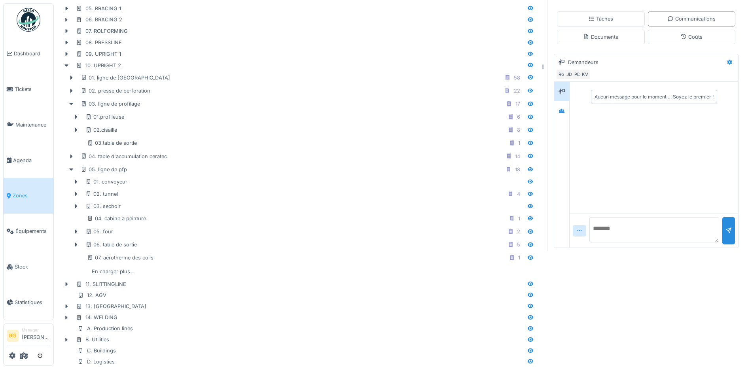
click at [600, 224] on textarea at bounding box center [654, 229] width 130 height 25
type textarea "**********"
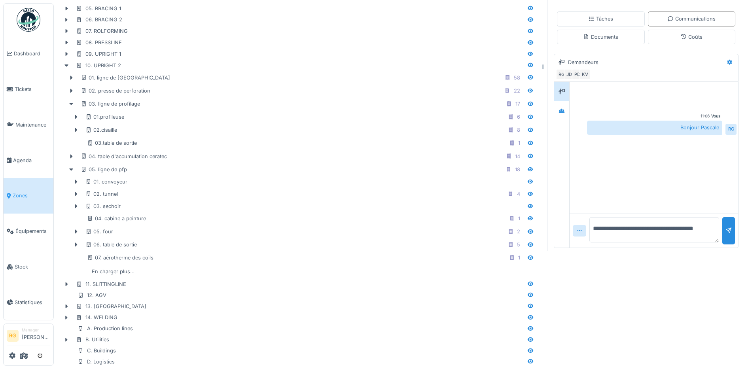
type textarea "**********"
click at [722, 226] on div at bounding box center [728, 230] width 13 height 27
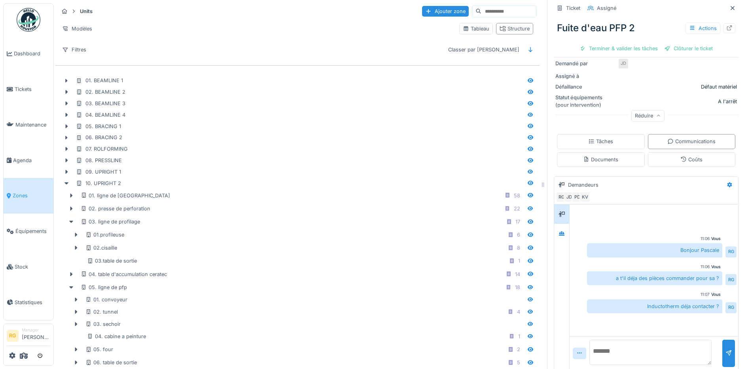
scroll to position [148, 0]
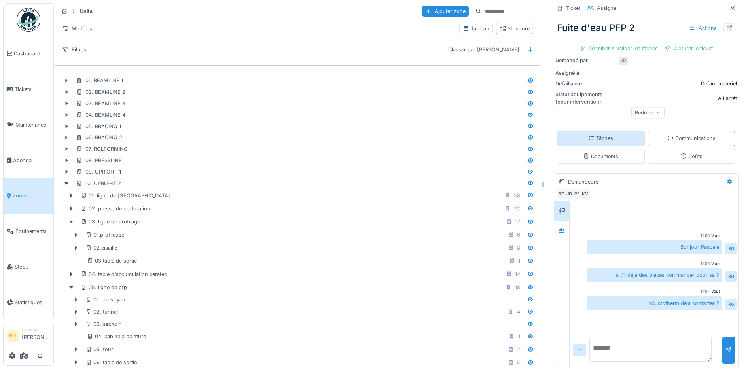
click at [596, 141] on div "Tâches" at bounding box center [600, 138] width 25 height 8
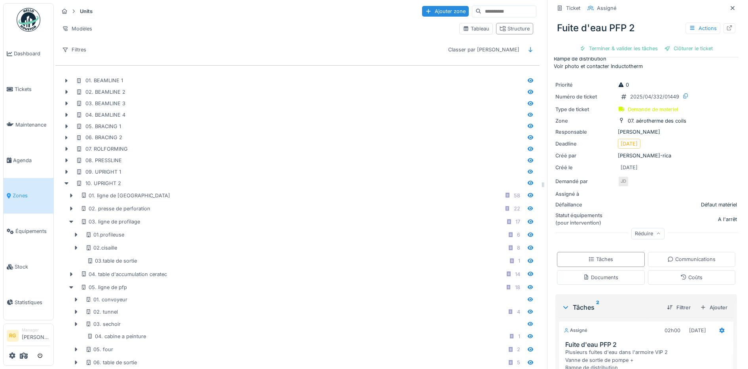
scroll to position [0, 0]
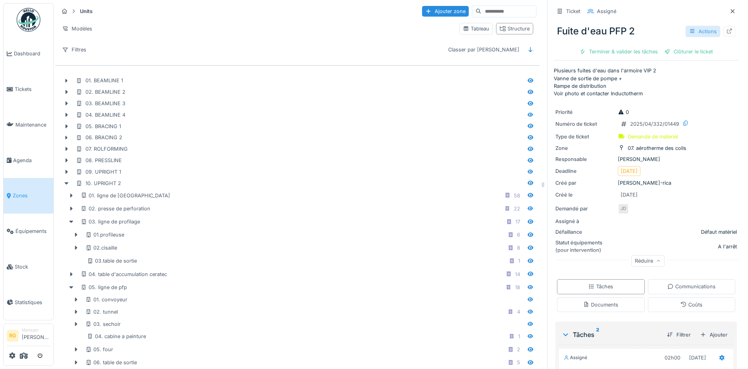
click at [689, 32] on icon at bounding box center [692, 30] width 6 height 5
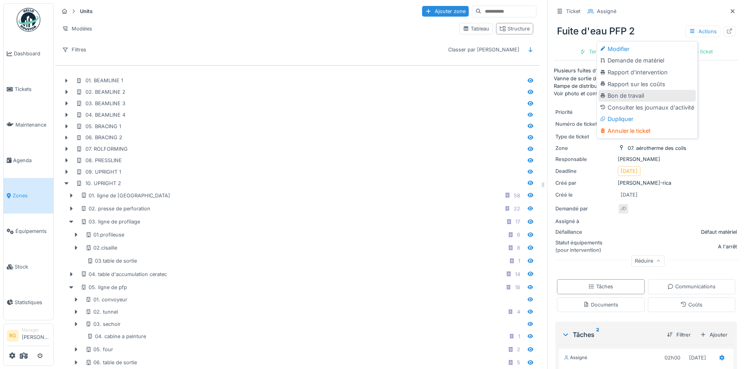
click at [619, 95] on div "Bon de travail" at bounding box center [646, 96] width 97 height 12
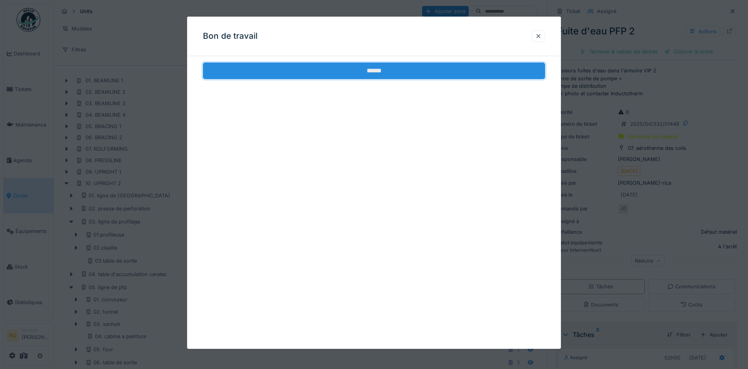
click at [421, 72] on input "******" at bounding box center [374, 70] width 343 height 17
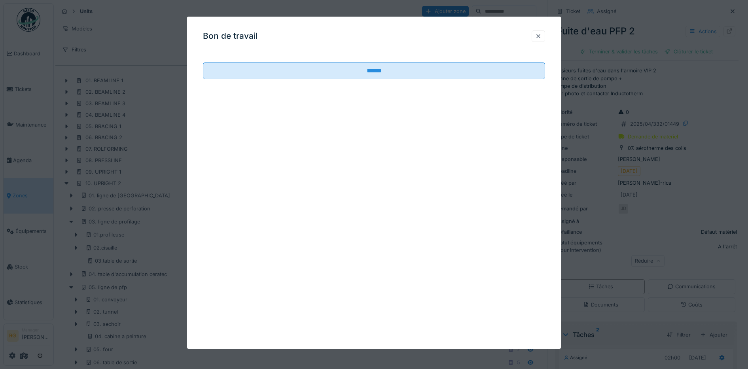
click at [541, 36] on div at bounding box center [538, 36] width 6 height 8
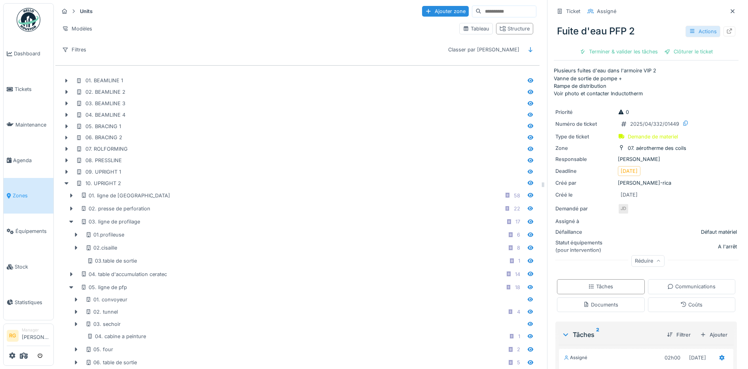
click at [691, 32] on div "Actions" at bounding box center [702, 31] width 35 height 11
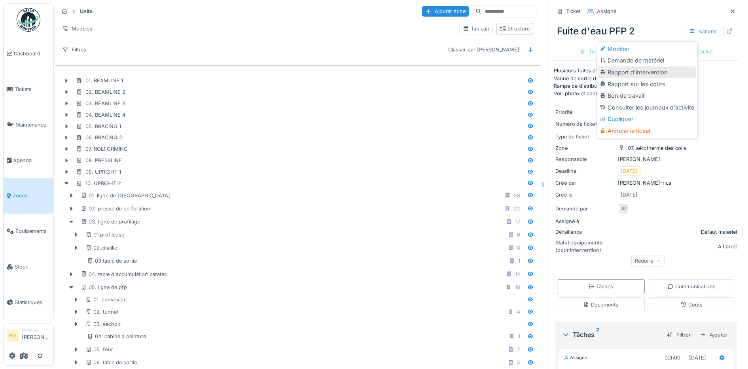
click at [627, 70] on div "Rapport d'intervention" at bounding box center [646, 72] width 97 height 12
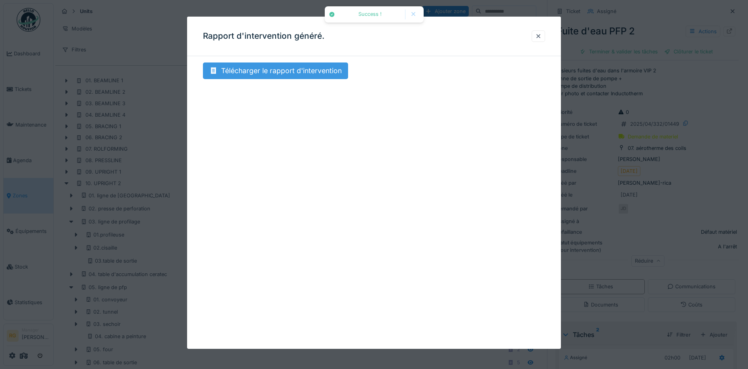
click at [291, 71] on div "Télécharger le rapport d'intervention" at bounding box center [275, 70] width 145 height 17
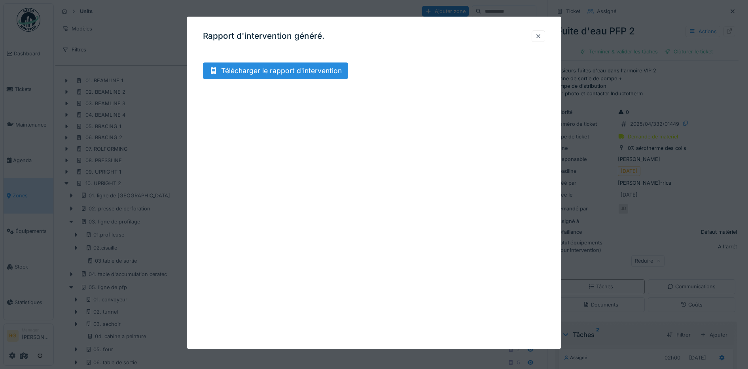
click at [541, 37] on div at bounding box center [538, 36] width 6 height 8
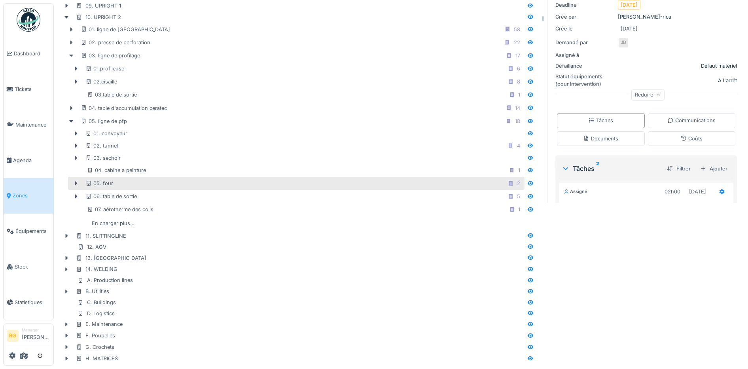
scroll to position [175, 0]
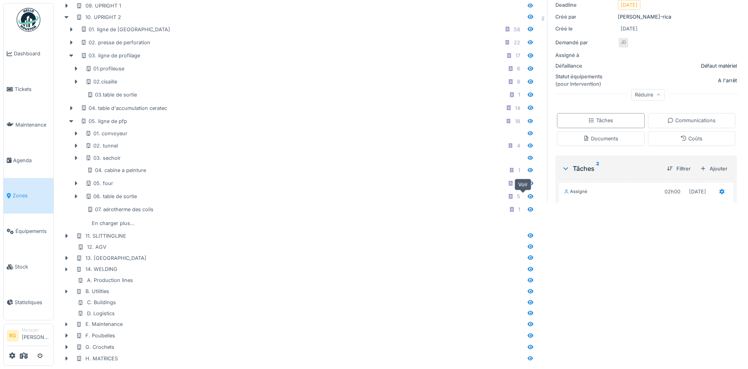
click at [528, 194] on icon at bounding box center [531, 196] width 6 height 4
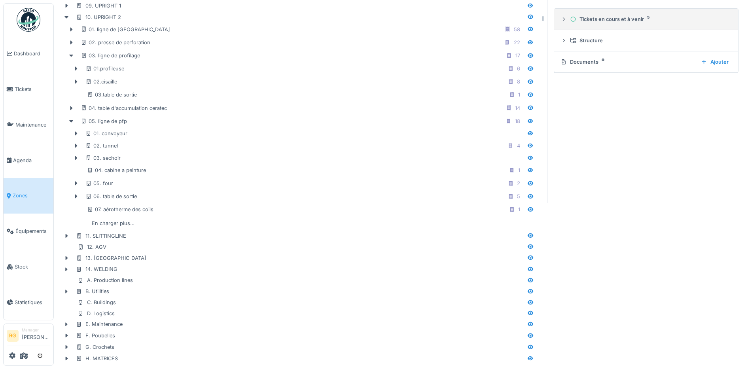
click at [560, 17] on icon at bounding box center [563, 19] width 6 height 5
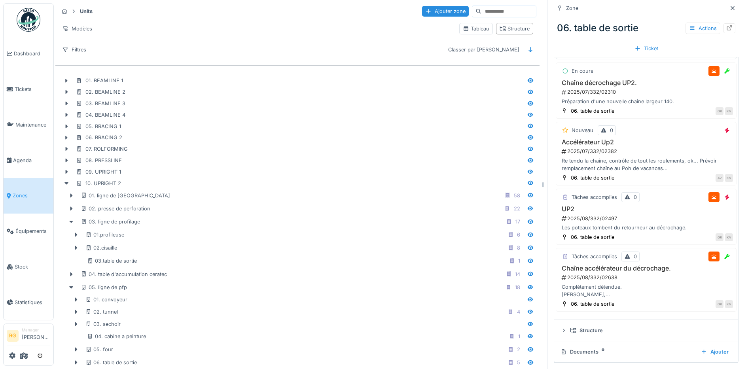
scroll to position [49, 0]
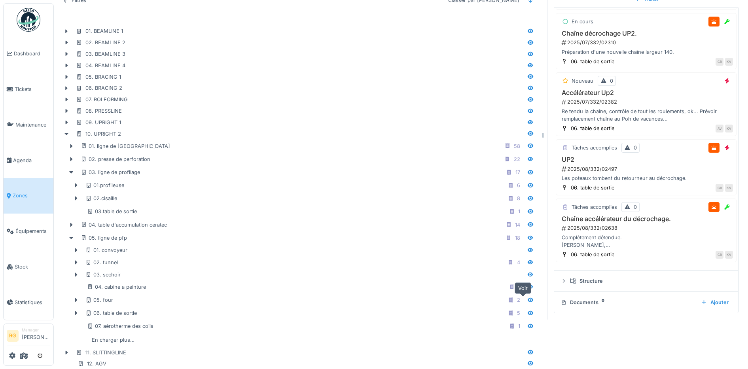
click at [528, 302] on icon at bounding box center [531, 300] width 6 height 4
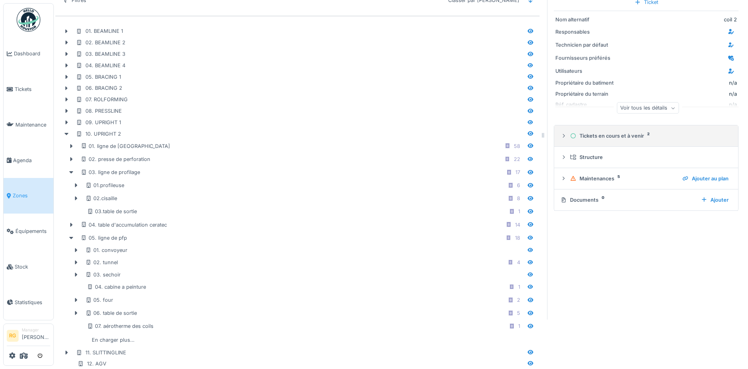
click at [560, 138] on icon at bounding box center [563, 135] width 6 height 5
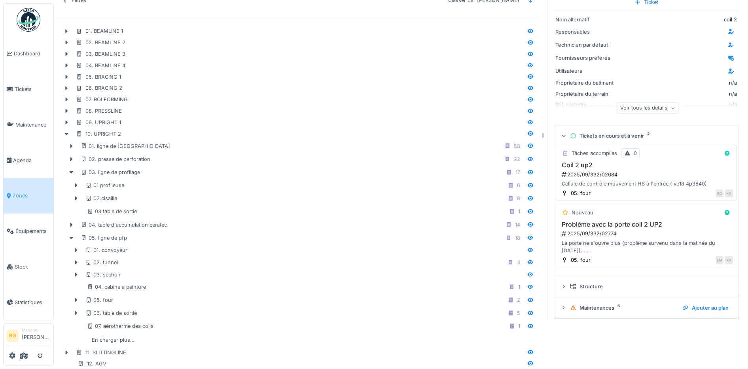
scroll to position [28, 0]
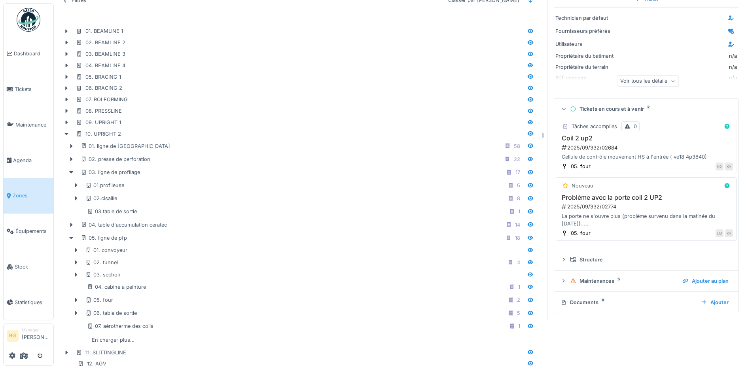
click at [625, 207] on div "2025/09/332/02774" at bounding box center [647, 207] width 172 height 8
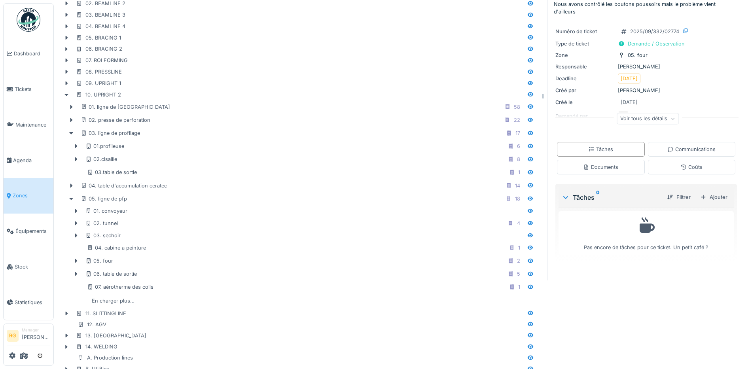
scroll to position [99, 0]
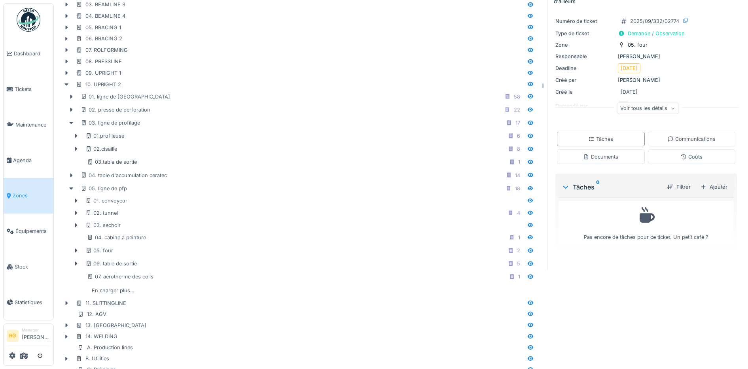
click at [670, 110] on icon at bounding box center [672, 108] width 5 height 4
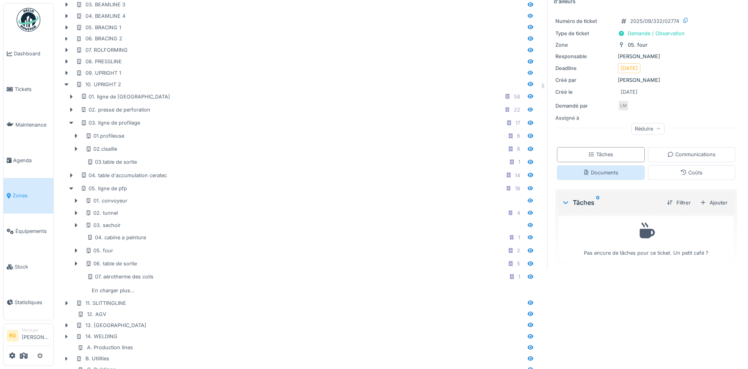
click at [595, 176] on div "Documents" at bounding box center [600, 173] width 35 height 8
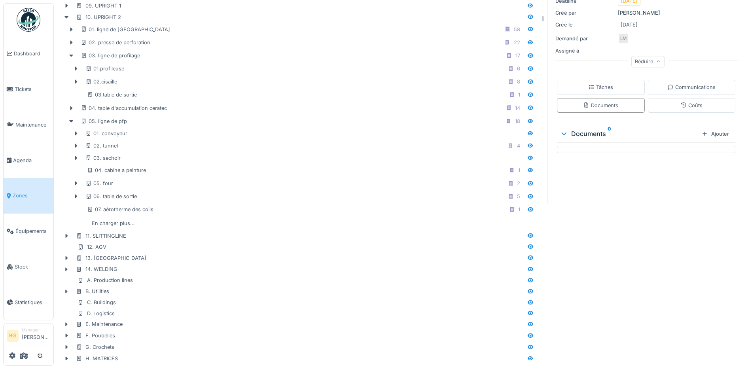
scroll to position [175, 0]
click at [590, 106] on div "Documents" at bounding box center [600, 106] width 35 height 8
click at [591, 87] on div "Tâches" at bounding box center [600, 87] width 25 height 8
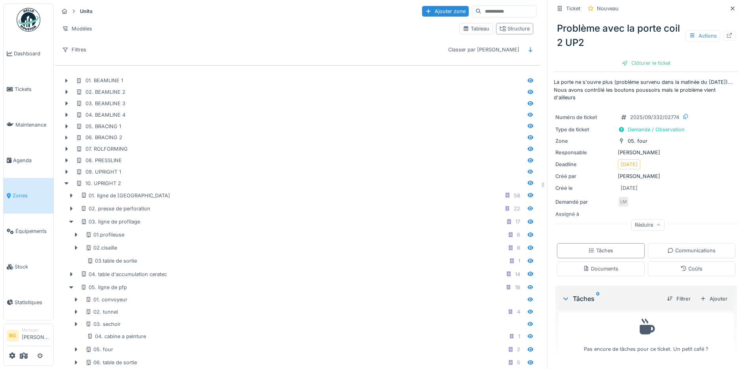
scroll to position [10, 0]
click at [528, 263] on icon at bounding box center [531, 261] width 6 height 4
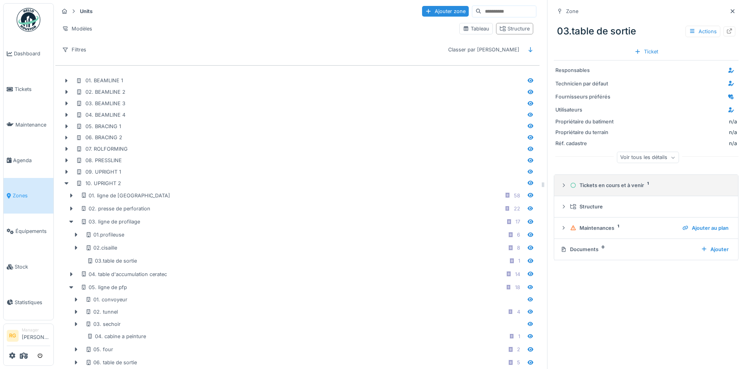
click at [560, 186] on icon at bounding box center [563, 185] width 6 height 5
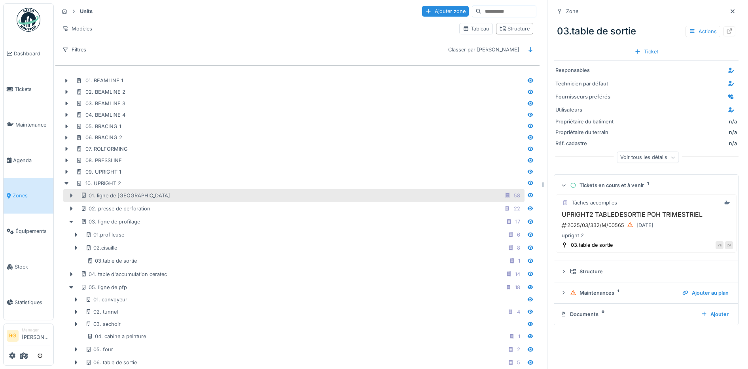
click at [72, 195] on icon at bounding box center [71, 195] width 6 height 5
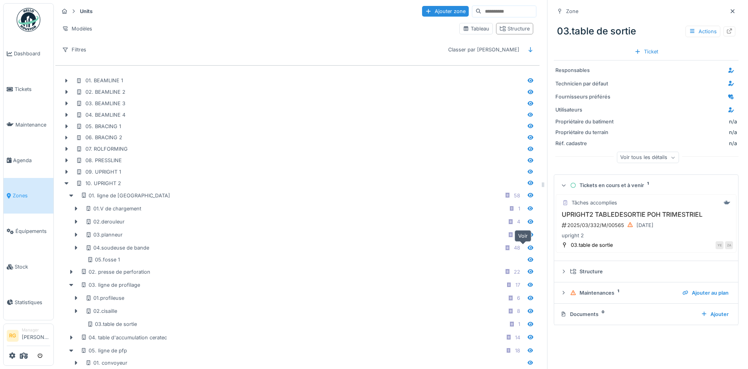
click at [528, 248] on icon at bounding box center [531, 248] width 6 height 4
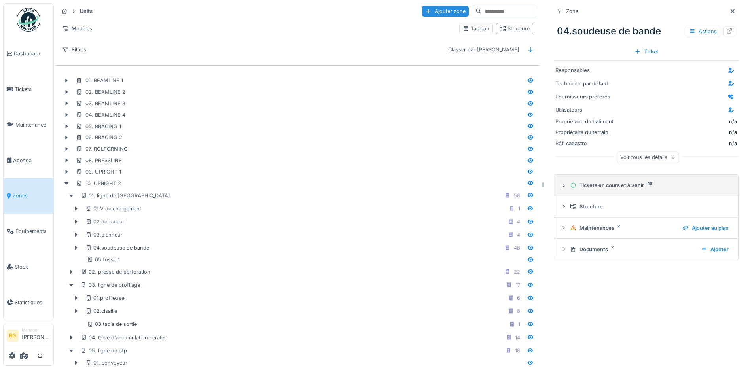
click at [560, 186] on icon at bounding box center [563, 185] width 6 height 5
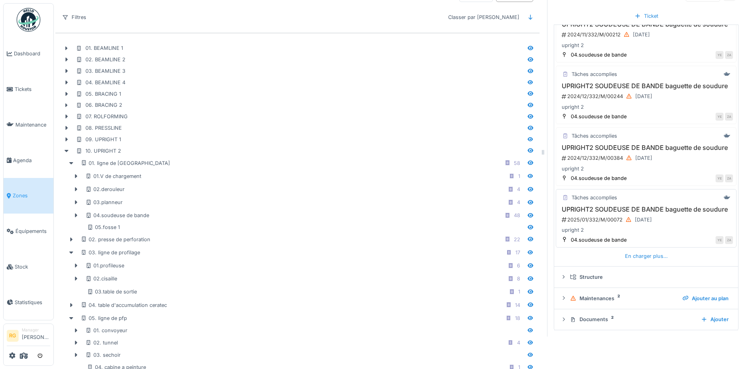
scroll to position [49, 0]
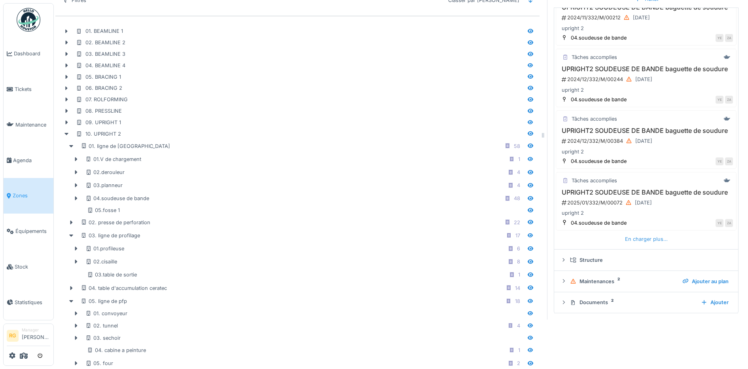
click at [636, 239] on div "En charger plus…" at bounding box center [646, 239] width 49 height 11
click at [627, 238] on div "En charger plus…" at bounding box center [646, 239] width 49 height 11
click at [638, 239] on div "En charger plus…" at bounding box center [646, 238] width 49 height 11
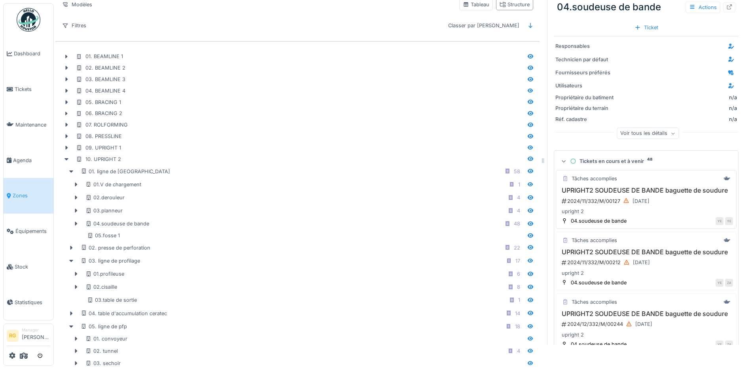
scroll to position [0, 0]
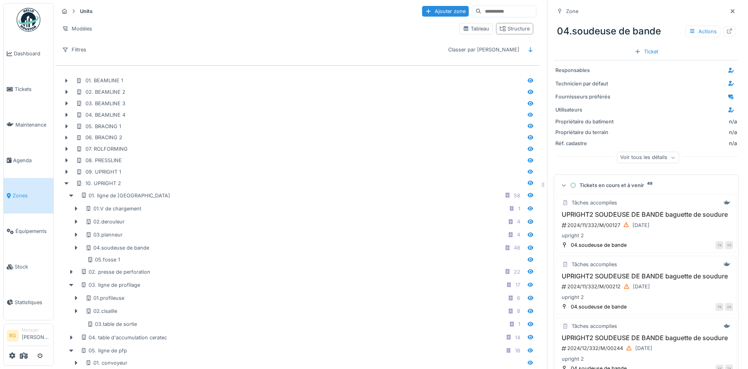
click at [670, 159] on icon at bounding box center [672, 157] width 5 height 4
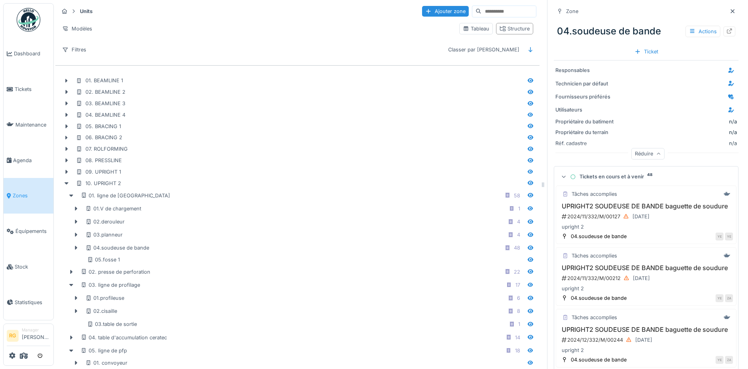
click at [656, 154] on icon at bounding box center [658, 154] width 5 height 4
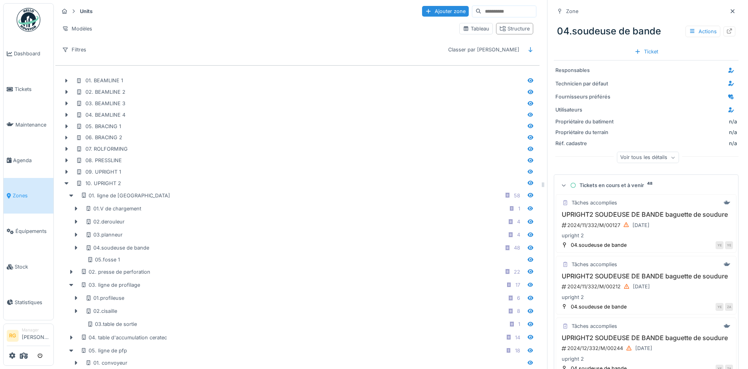
click at [561, 186] on icon at bounding box center [563, 185] width 5 height 6
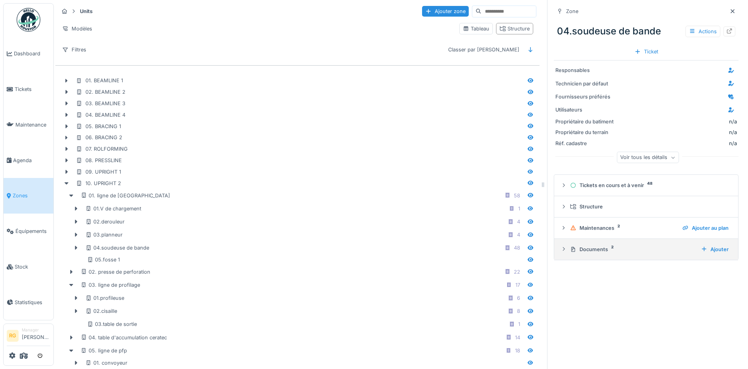
click at [560, 250] on icon at bounding box center [563, 248] width 6 height 5
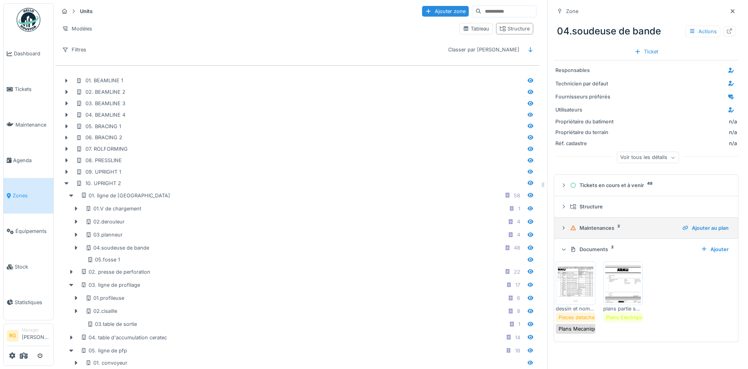
click at [560, 229] on icon at bounding box center [563, 227] width 6 height 5
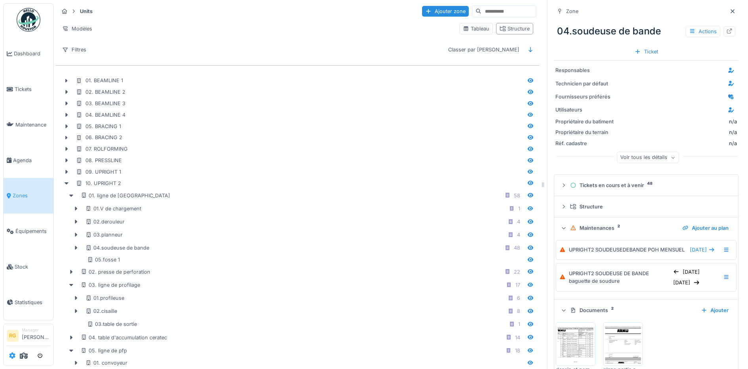
click at [10, 356] on icon at bounding box center [12, 355] width 6 height 6
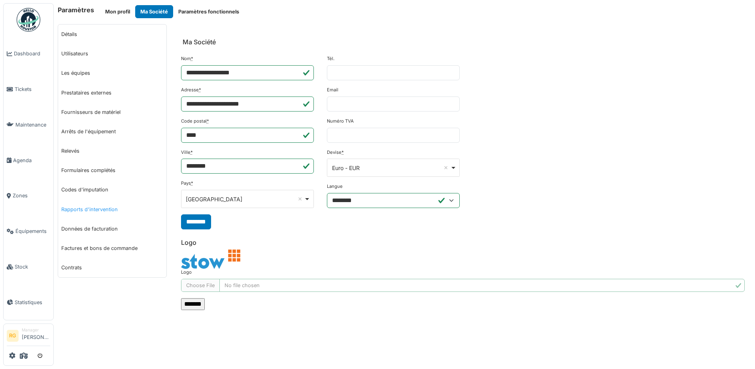
click at [101, 208] on link "Rapports d'intervention" at bounding box center [112, 209] width 108 height 19
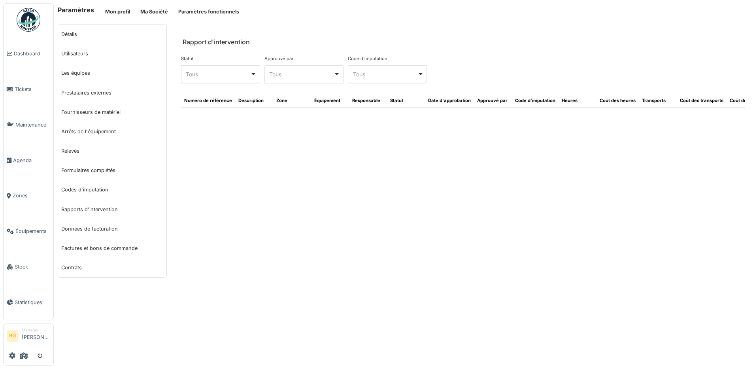
select select "***"
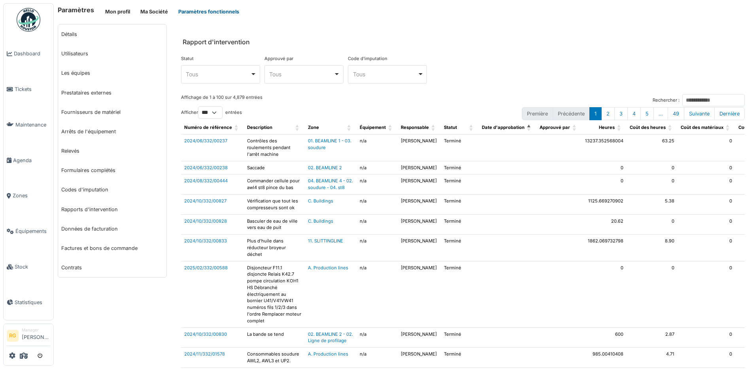
click at [203, 10] on button "Paramètres fonctionnels" at bounding box center [208, 11] width 71 height 13
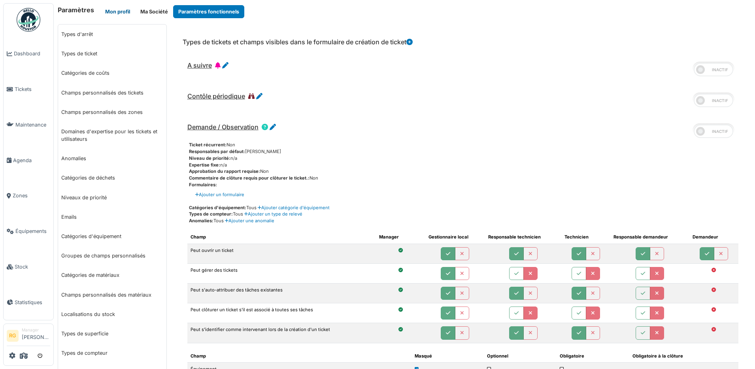
click at [119, 13] on button "Mon profil" at bounding box center [117, 11] width 35 height 13
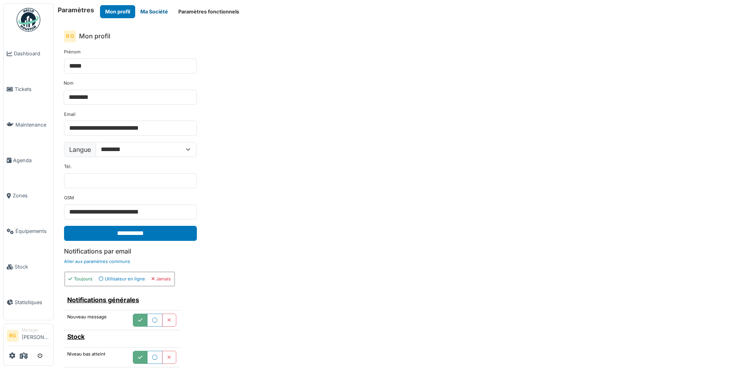
click at [153, 9] on button "Ma Société" at bounding box center [154, 11] width 38 height 13
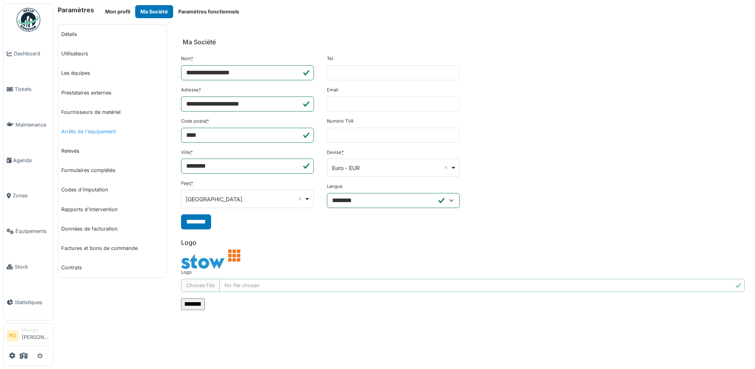
click at [100, 131] on link "Arrêts de l'équipement" at bounding box center [112, 131] width 108 height 19
select select "***"
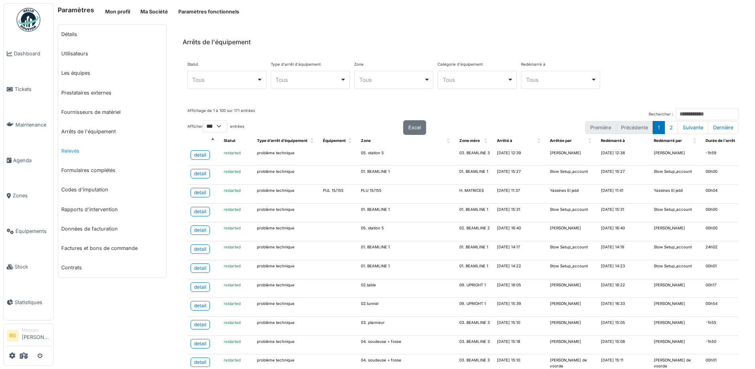
click at [72, 151] on link "Relevés" at bounding box center [112, 150] width 108 height 19
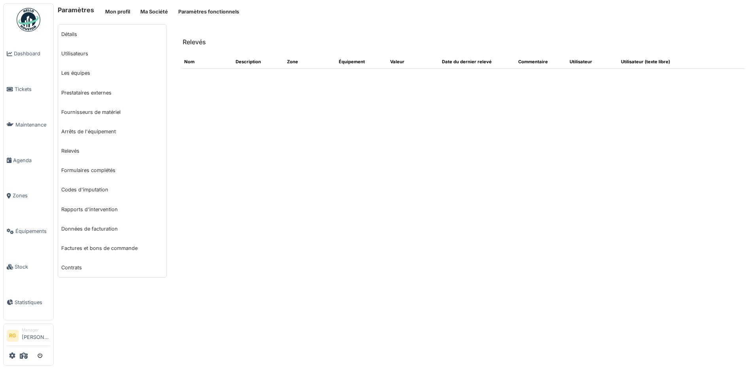
select select "***"
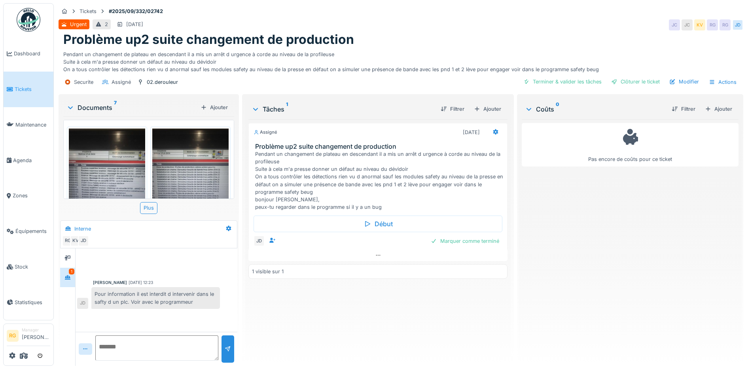
click at [112, 167] on img at bounding box center [107, 180] width 76 height 102
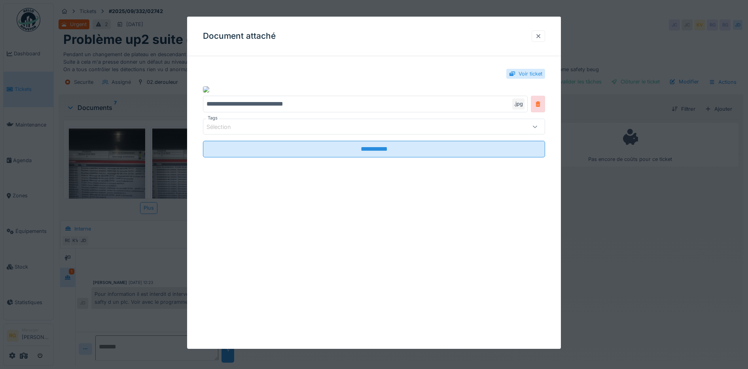
click at [539, 34] on div at bounding box center [538, 36] width 6 height 8
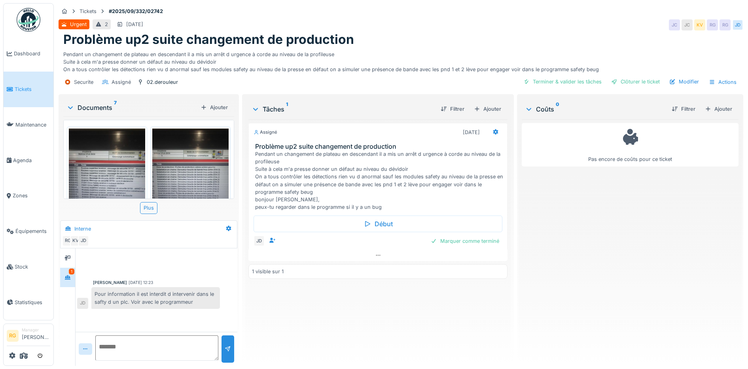
click at [101, 108] on div "Documents 7" at bounding box center [131, 107] width 131 height 9
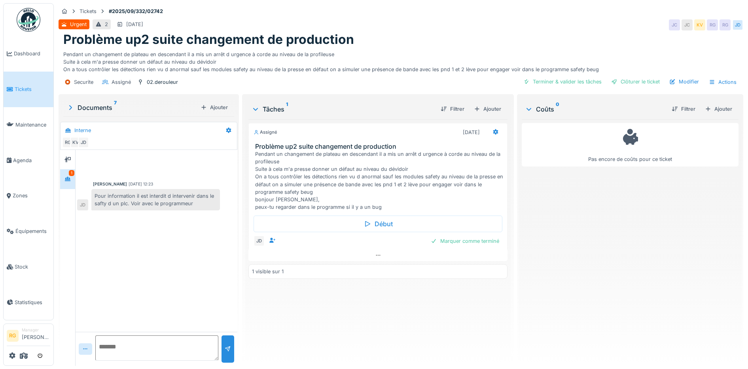
click at [101, 108] on div "Documents 7" at bounding box center [131, 107] width 131 height 9
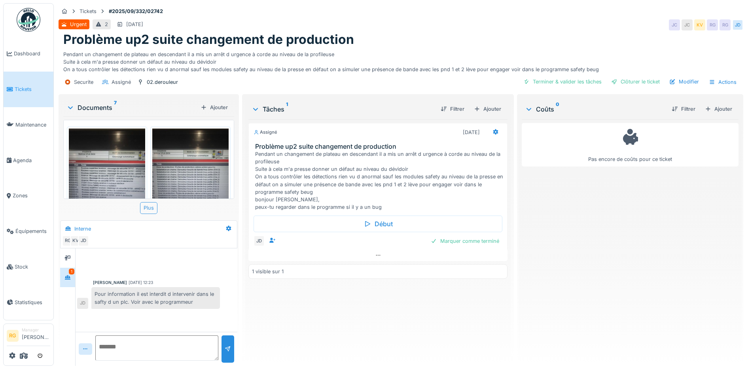
click at [146, 210] on div "Plus" at bounding box center [148, 207] width 17 height 11
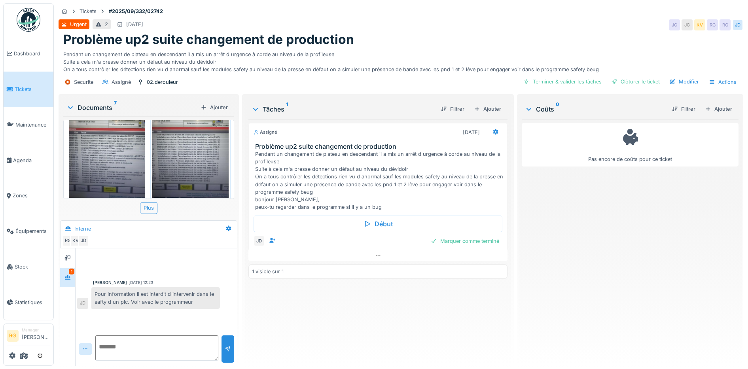
scroll to position [49, 0]
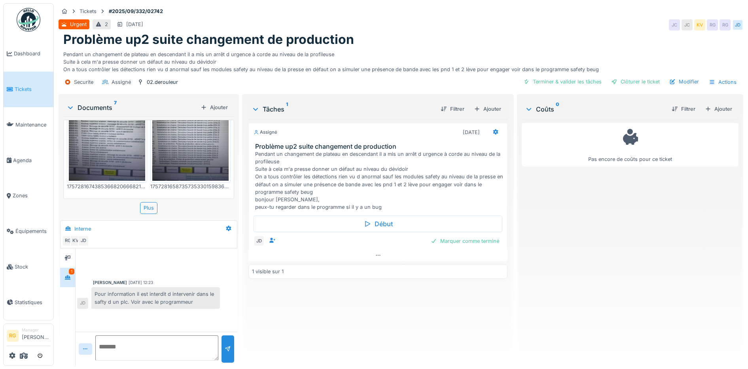
click at [106, 146] on img at bounding box center [107, 130] width 76 height 102
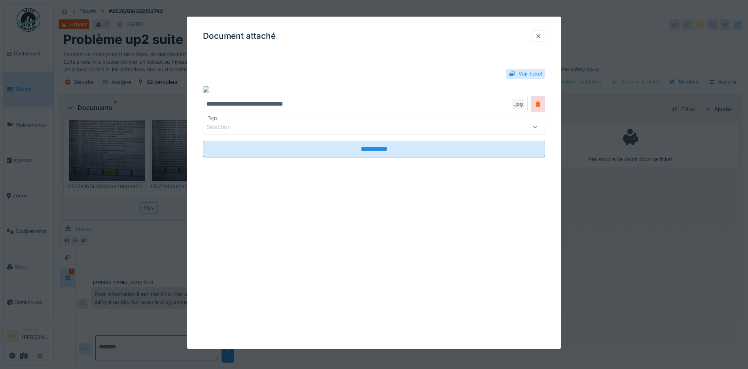
click at [526, 73] on div "Voir ticket" at bounding box center [530, 74] width 24 height 8
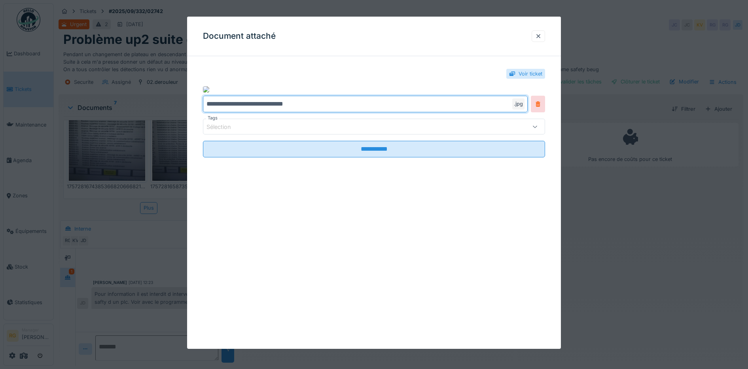
click at [254, 103] on input "**********" at bounding box center [365, 104] width 325 height 17
click at [523, 104] on div ".jpg" at bounding box center [518, 103] width 12 height 11
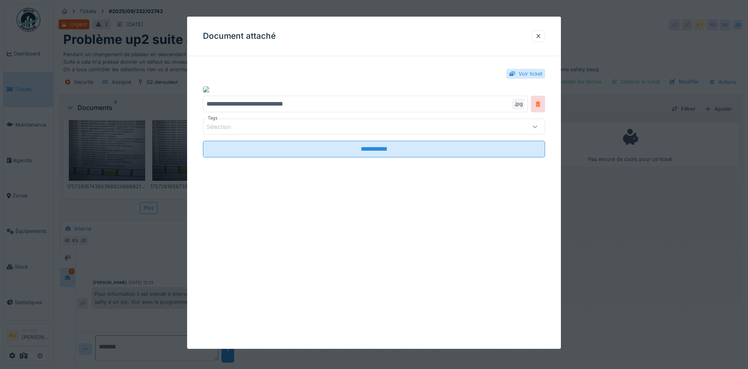
click at [522, 104] on div ".jpg" at bounding box center [518, 103] width 12 height 11
click at [538, 126] on icon at bounding box center [535, 126] width 6 height 5
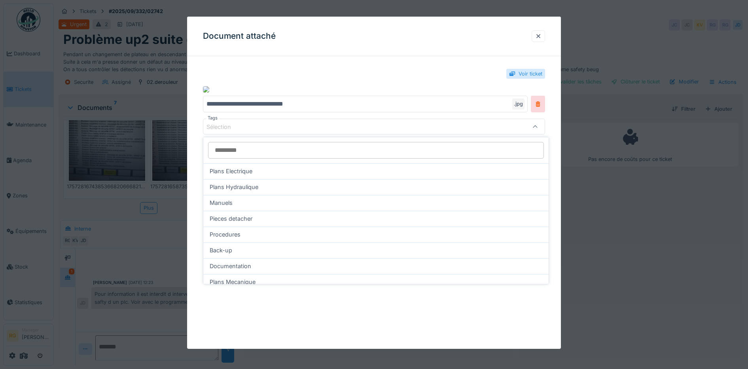
click at [537, 126] on icon at bounding box center [535, 126] width 4 height 2
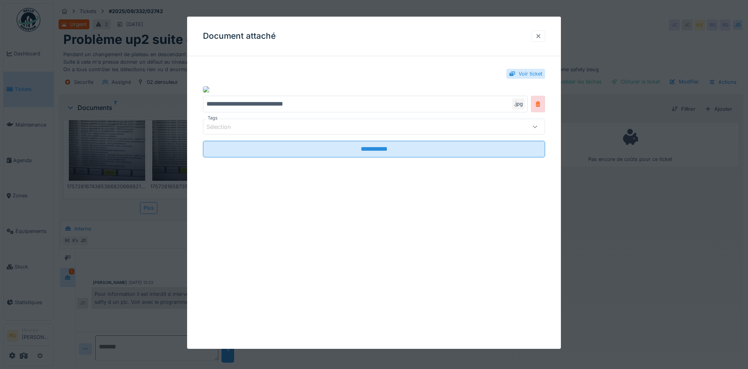
click at [539, 33] on div at bounding box center [538, 36] width 6 height 8
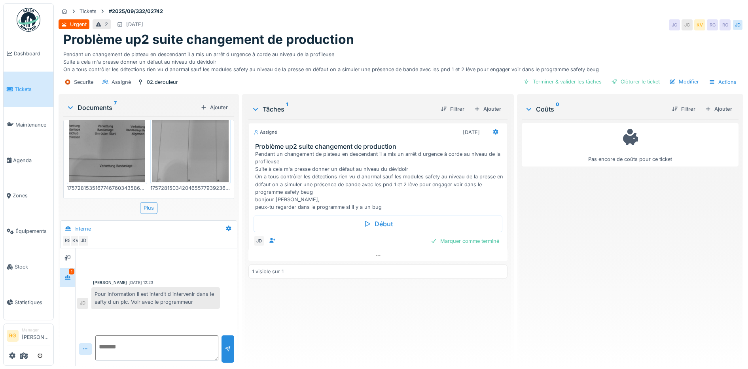
scroll to position [148, 0]
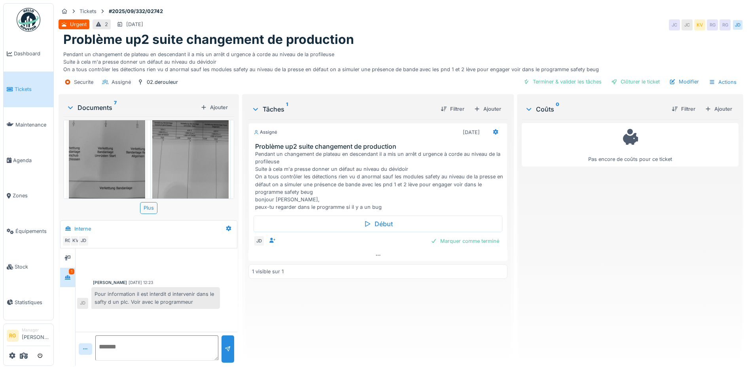
click at [112, 155] on img at bounding box center [107, 154] width 76 height 102
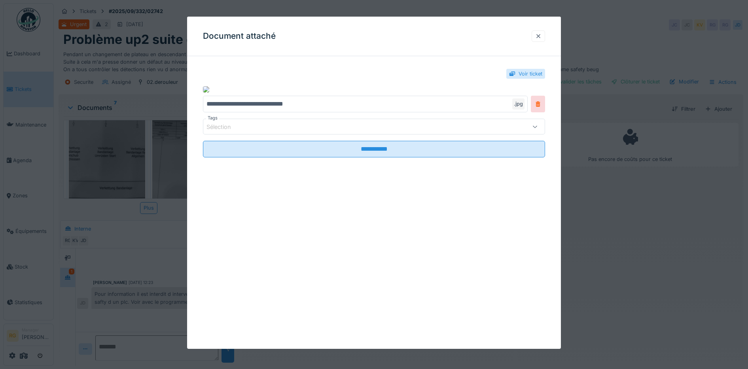
click at [545, 34] on div at bounding box center [538, 35] width 13 height 11
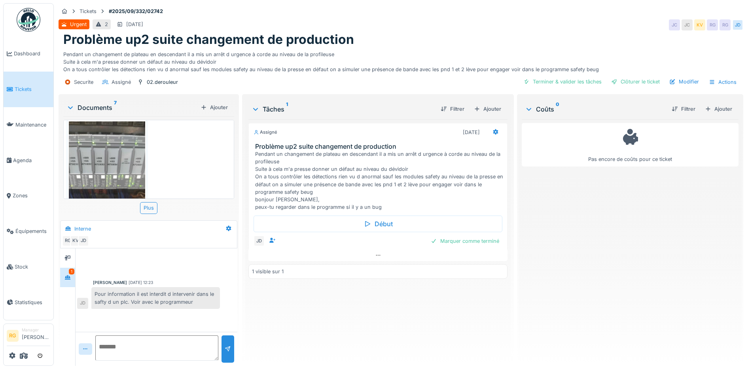
scroll to position [390, 0]
